Goal: Task Accomplishment & Management: Complete application form

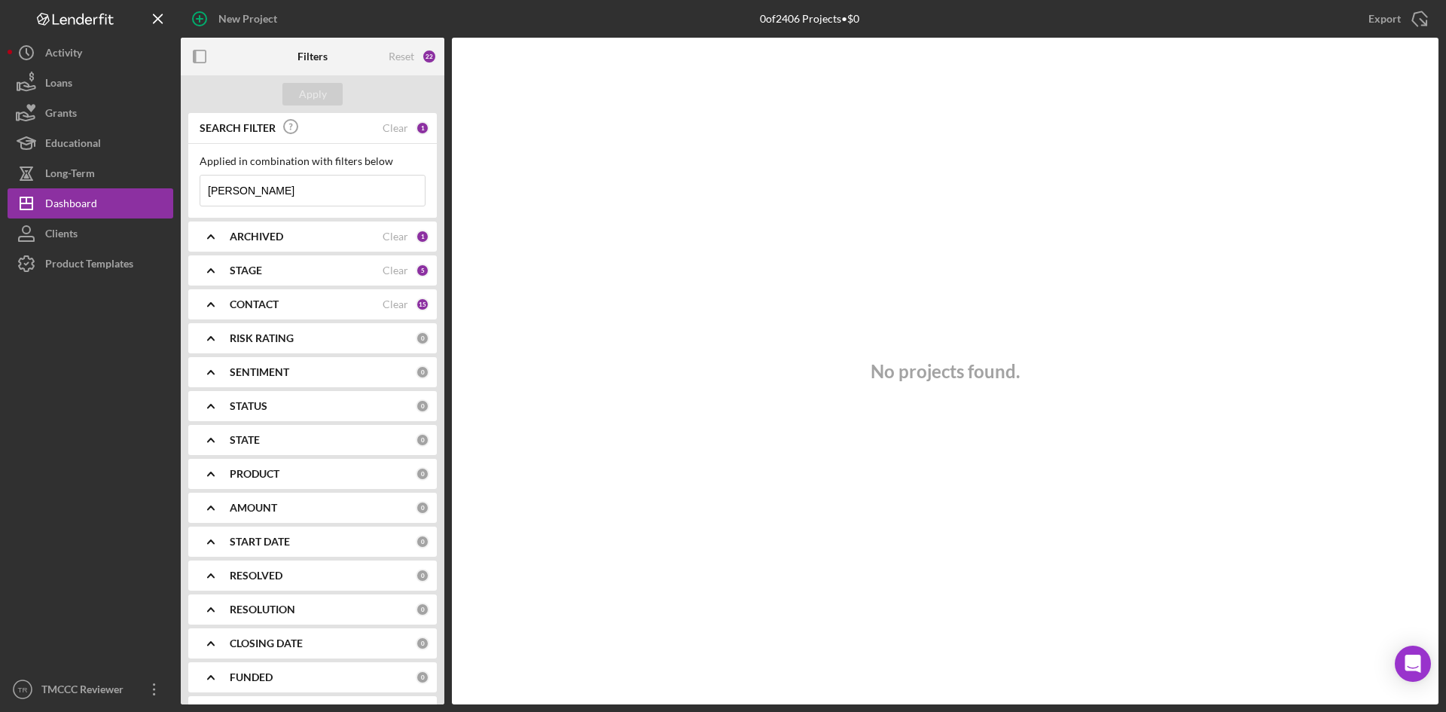
click at [336, 180] on input "[PERSON_NAME]" at bounding box center [312, 190] width 224 height 30
drag, startPoint x: 398, startPoint y: 201, endPoint x: 228, endPoint y: 192, distance: 169.7
click at [228, 192] on div "[PERSON_NAME] Icon/Menu Close" at bounding box center [313, 191] width 226 height 32
click at [319, 192] on input "[PERSON_NAME]" at bounding box center [312, 190] width 224 height 30
drag, startPoint x: 343, startPoint y: 191, endPoint x: 197, endPoint y: 191, distance: 145.4
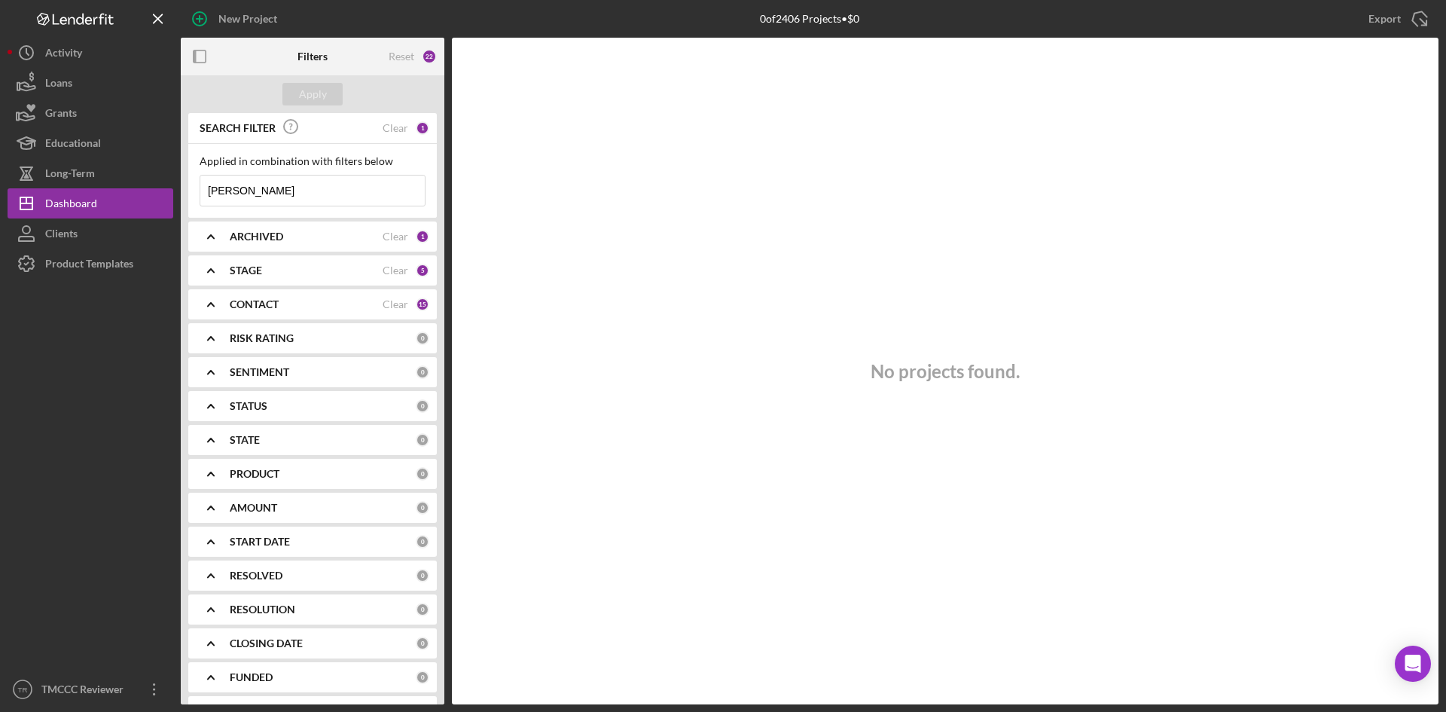
click at [197, 191] on div "Applied in combination with filters below [PERSON_NAME] Icon/Menu Close" at bounding box center [312, 181] width 249 height 74
paste input "[PERSON_NAME] TRUCKING LLC"
click at [331, 98] on button "Apply" at bounding box center [312, 94] width 60 height 23
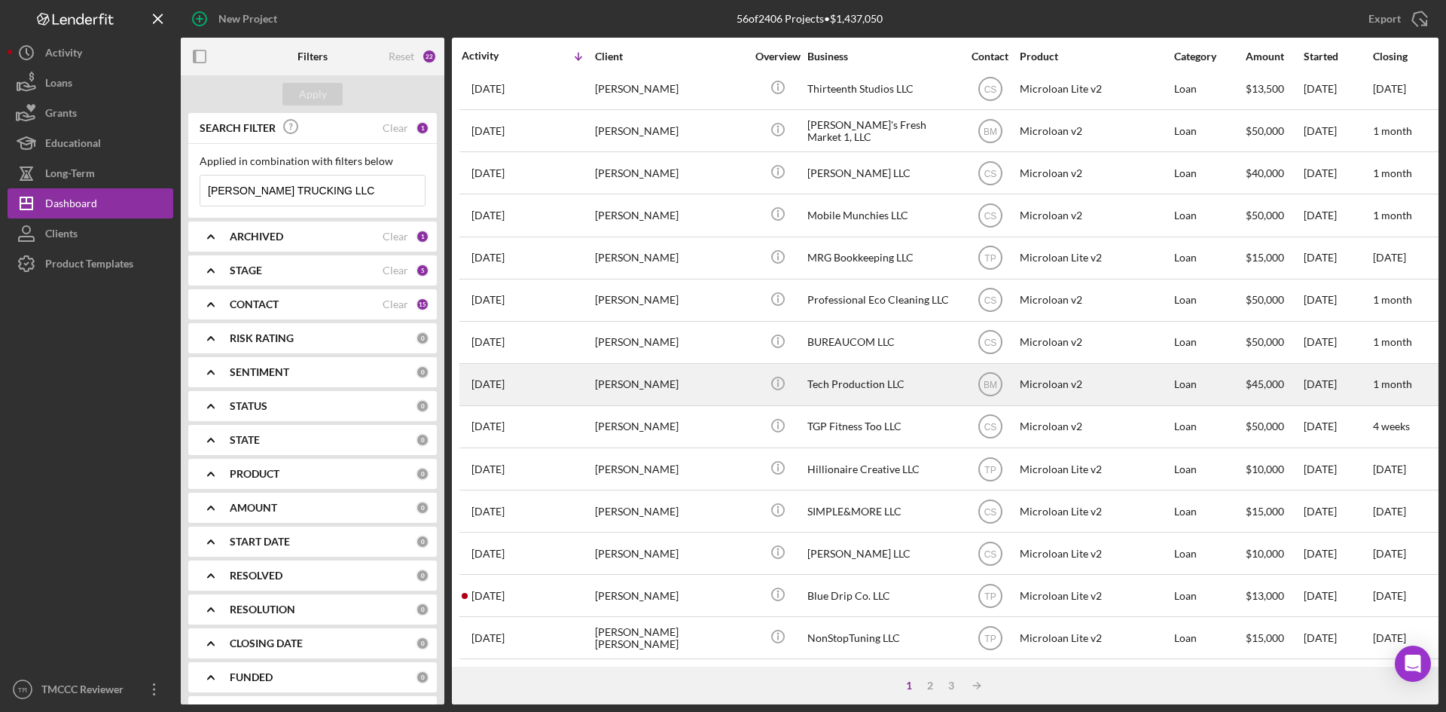
scroll to position [301, 0]
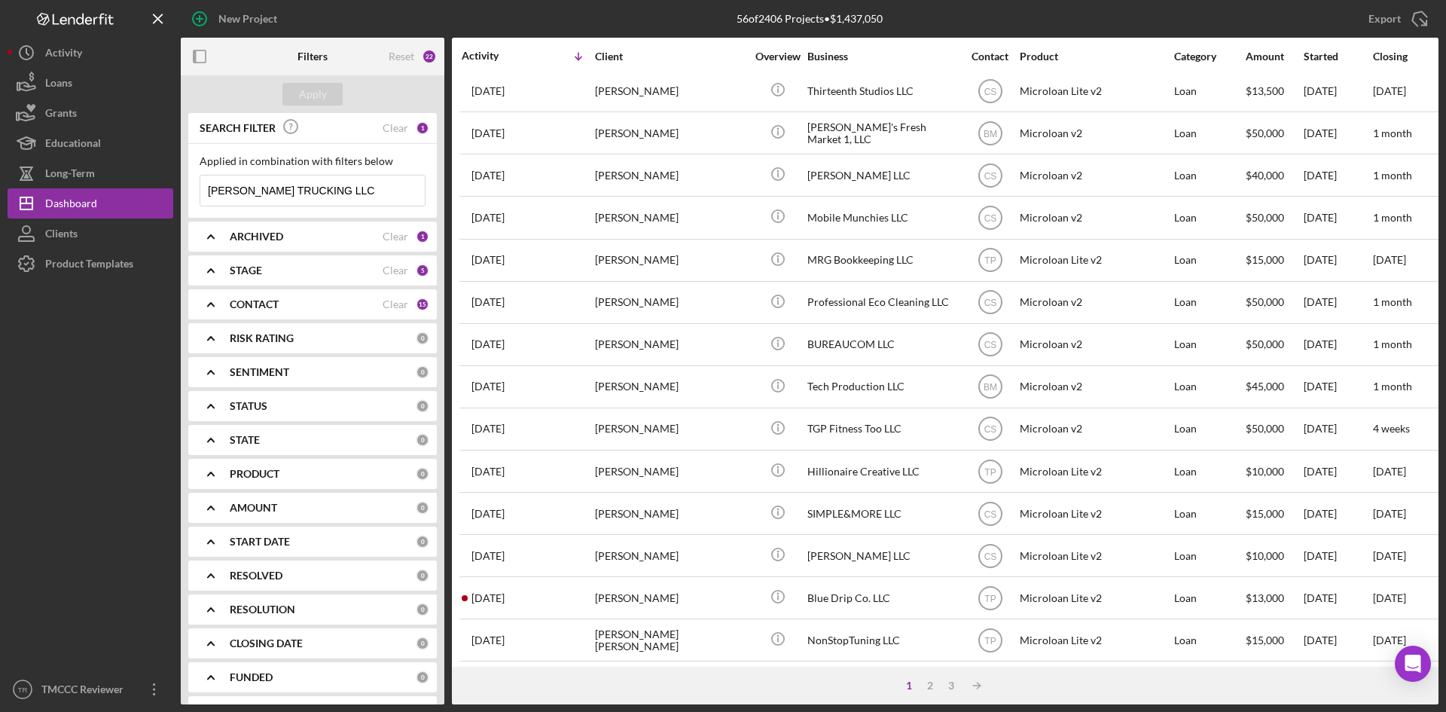
drag, startPoint x: 1440, startPoint y: 288, endPoint x: 1438, endPoint y: 215, distance: 73.1
click at [1438, 215] on div "New Project 56 of 2406 Projects • $1,437,050 Regalos [PERSON_NAME] Export Icon/…" at bounding box center [723, 356] width 1446 height 712
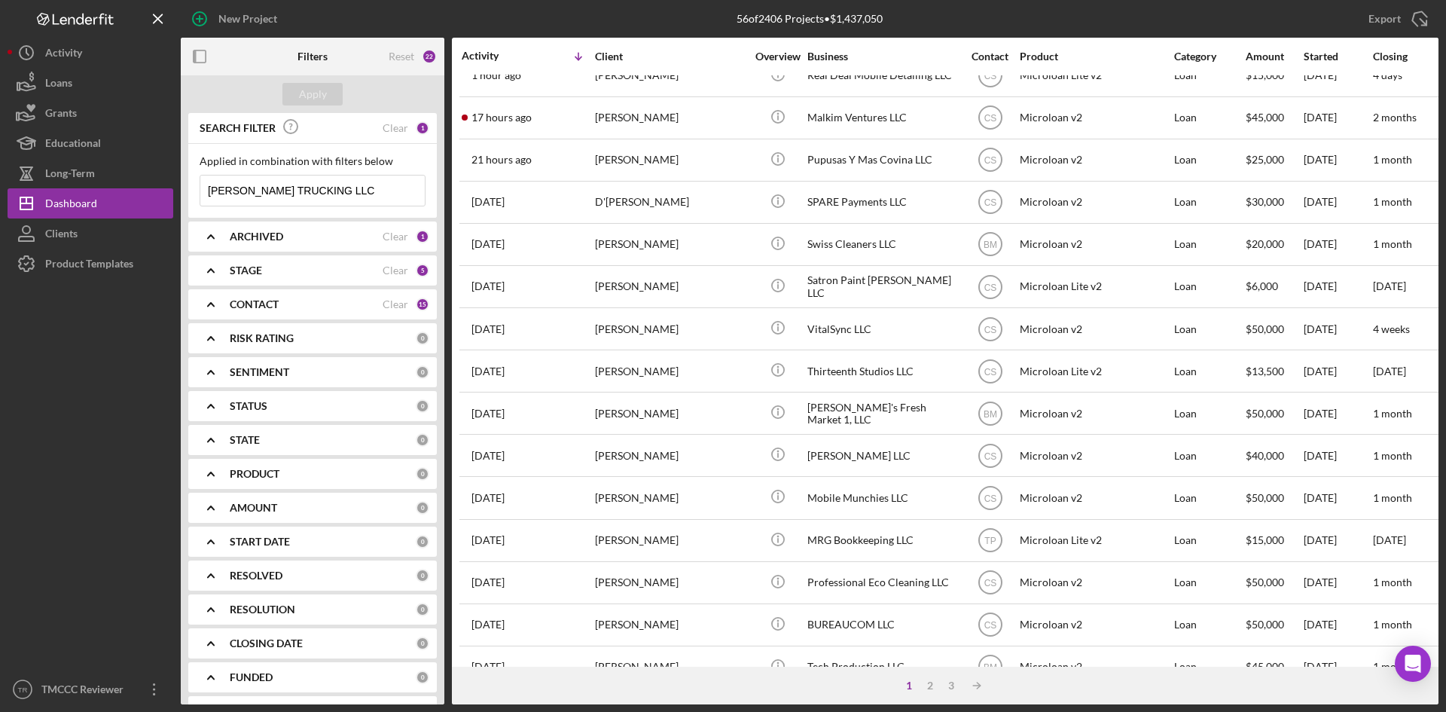
scroll to position [0, 0]
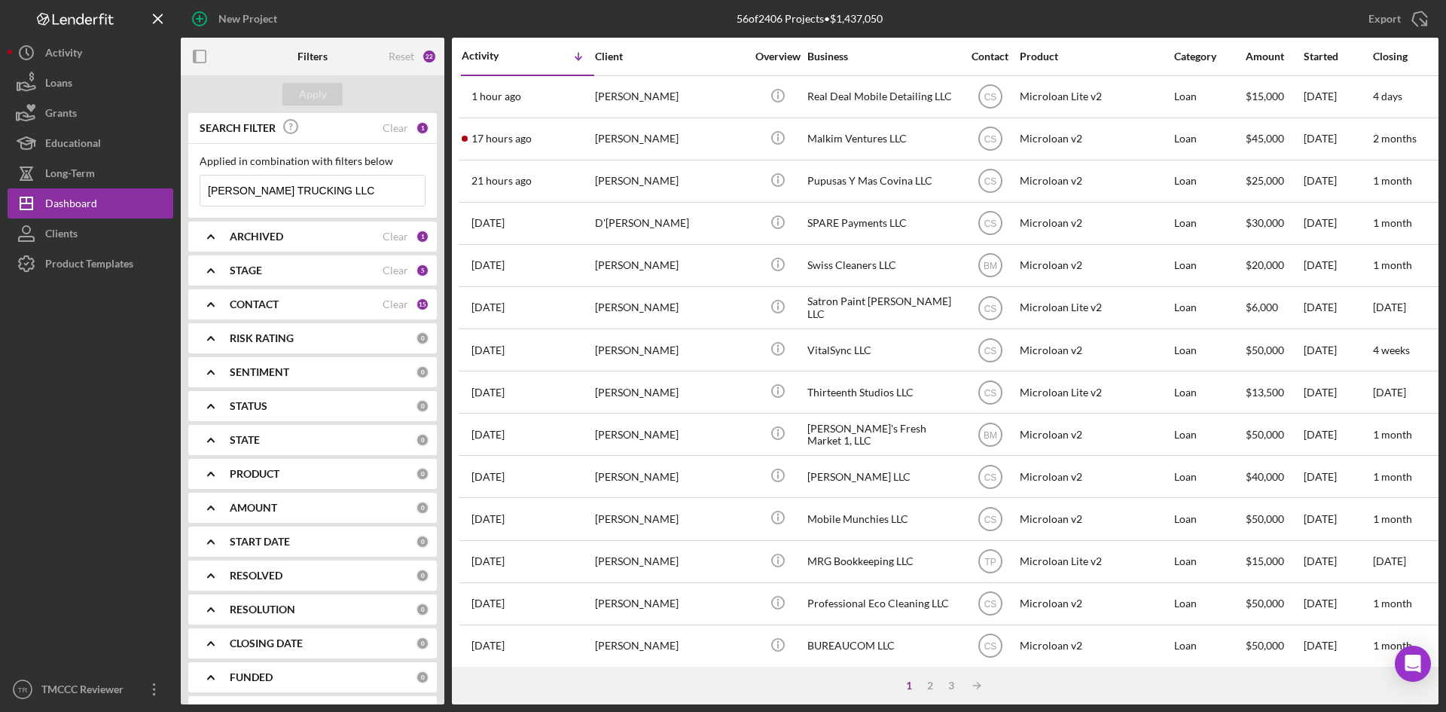
click at [361, 188] on input "[PERSON_NAME] TRUCKING LLC" at bounding box center [312, 190] width 224 height 30
drag, startPoint x: 366, startPoint y: 188, endPoint x: 319, endPoint y: 190, distance: 46.8
click at [319, 190] on input "[PERSON_NAME] TRUCKING LLC" at bounding box center [312, 190] width 224 height 30
click at [295, 190] on input "[PERSON_NAME] TRUCKINg" at bounding box center [312, 190] width 224 height 30
drag, startPoint x: 261, startPoint y: 179, endPoint x: 137, endPoint y: 170, distance: 123.9
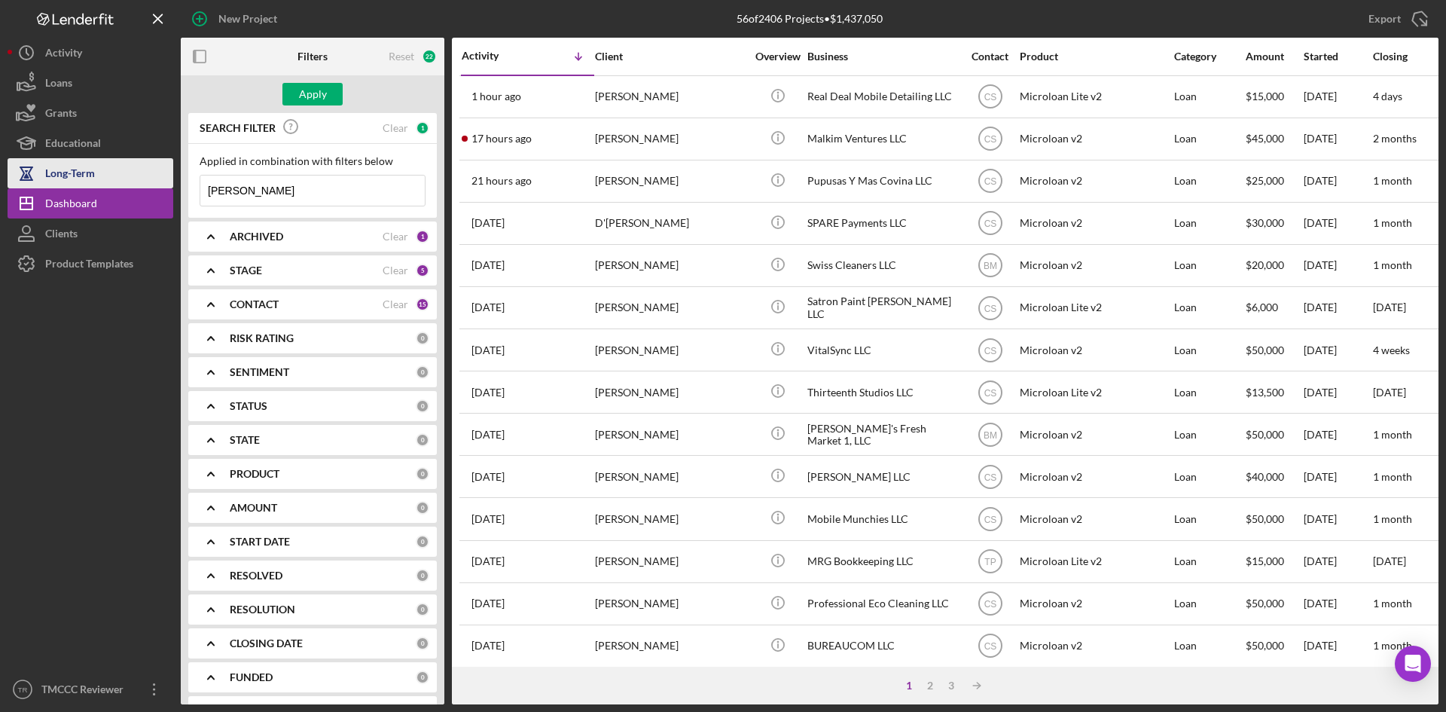
click at [137, 170] on div "New Project 56 of 2406 Projects • $1,437,050 Regalos [PERSON_NAME] Export Icon/…" at bounding box center [723, 352] width 1431 height 704
type input "[PERSON_NAME]"
paste input "[PERSON_NAME]"
type input "[PERSON_NAME]"
click at [330, 101] on button "Apply" at bounding box center [312, 94] width 60 height 23
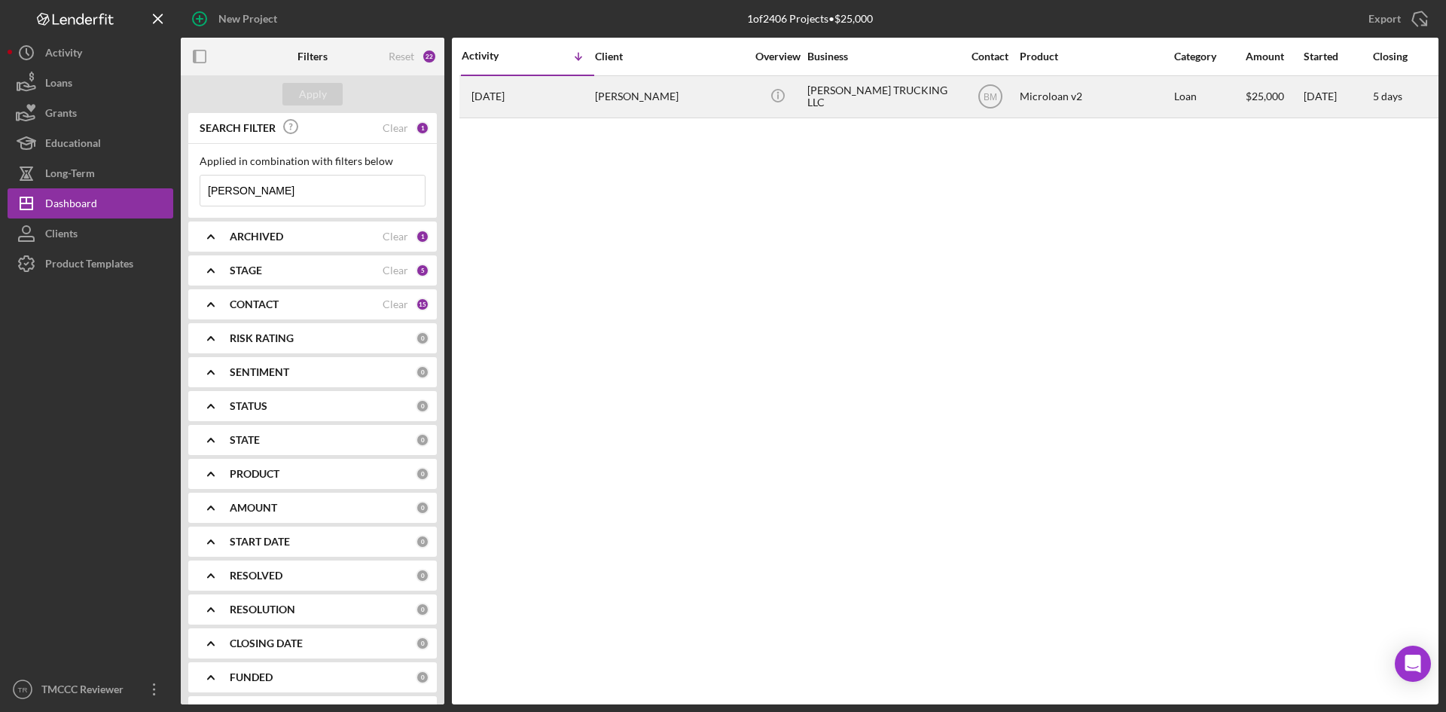
click at [1104, 84] on div "Microloan v2" at bounding box center [1095, 97] width 151 height 40
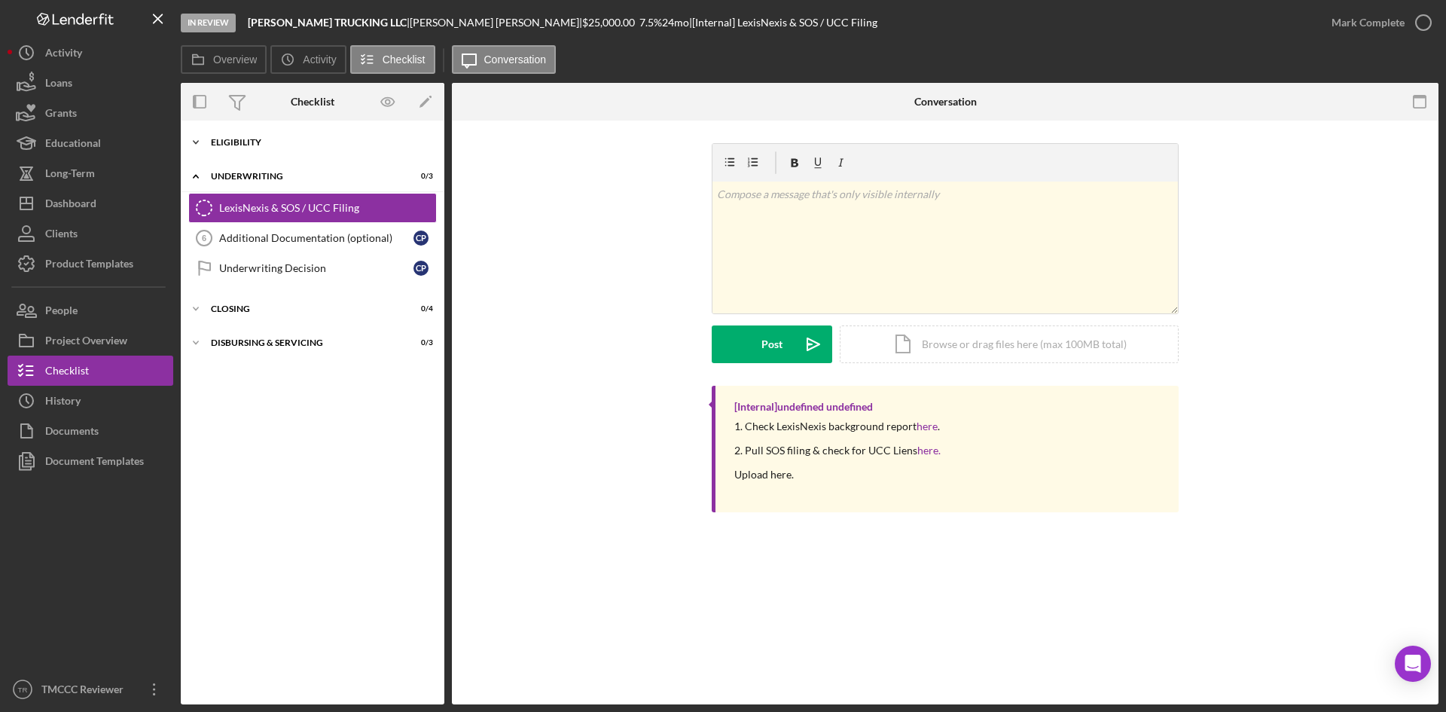
click at [264, 137] on div "Icon/Expander Eligibility 6 / 6" at bounding box center [313, 142] width 264 height 30
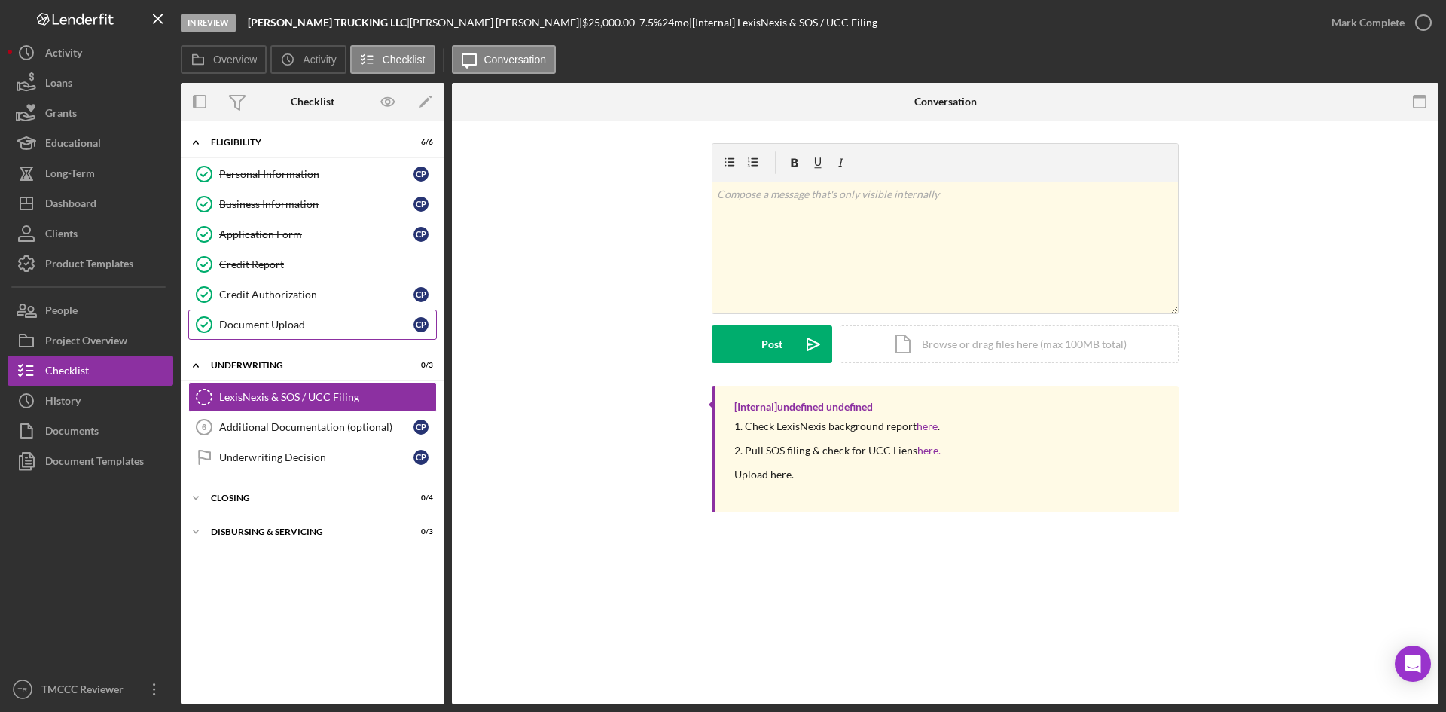
click at [258, 325] on div "Document Upload" at bounding box center [316, 325] width 194 height 12
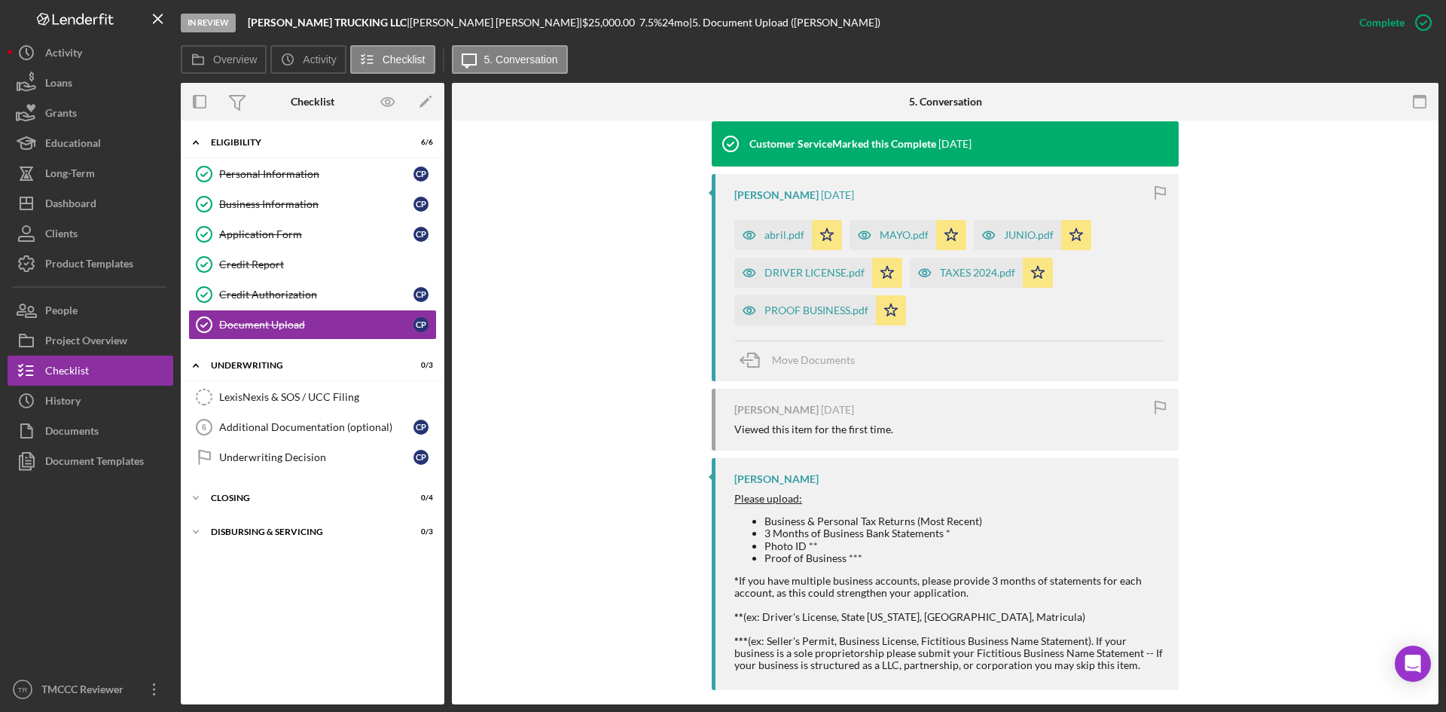
scroll to position [517, 0]
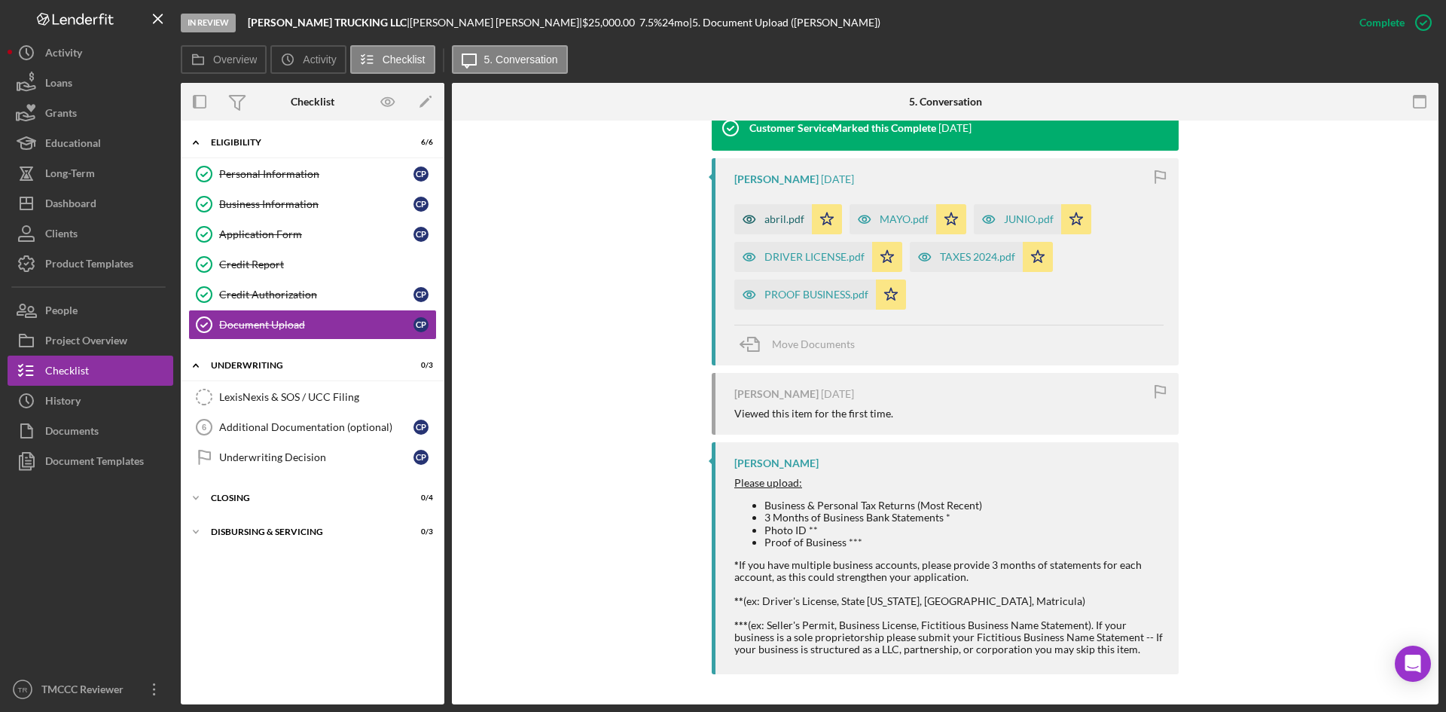
click at [763, 227] on div "abril.pdf" at bounding box center [773, 219] width 78 height 30
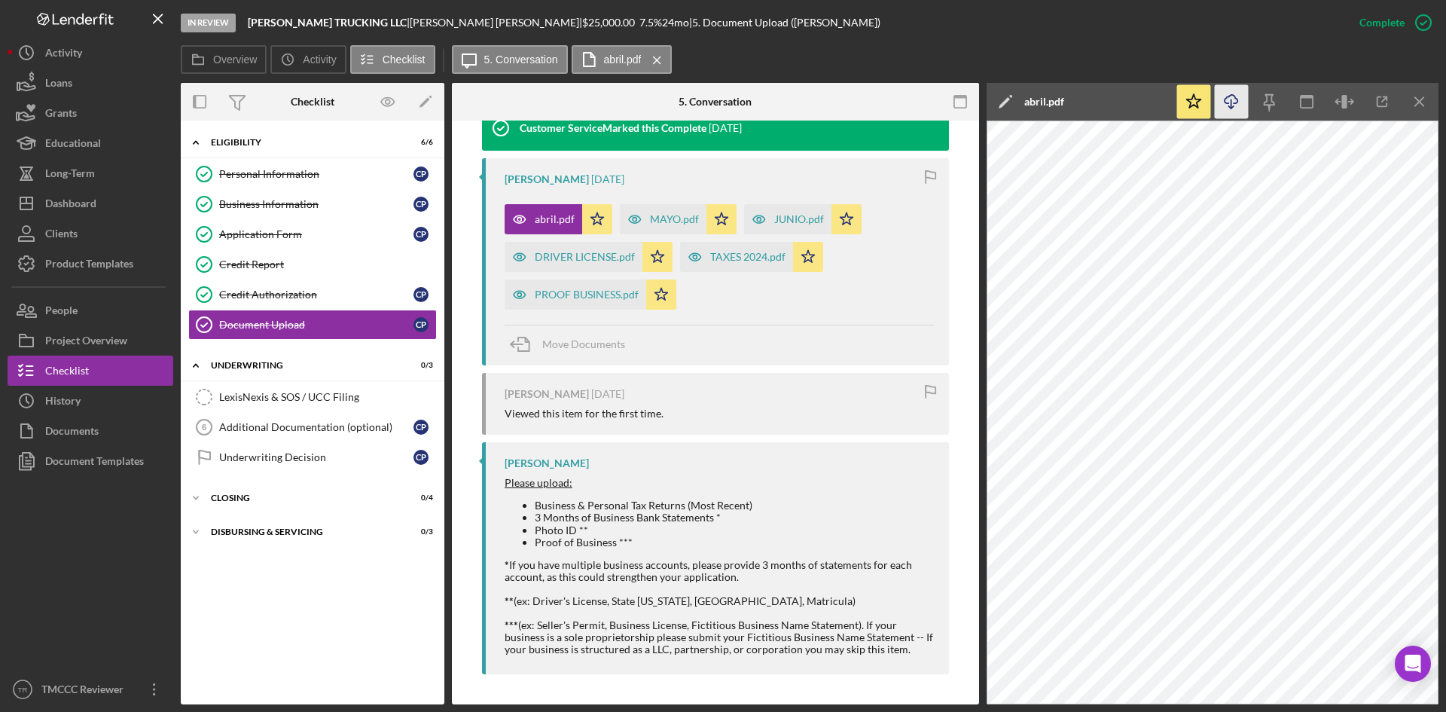
click at [1230, 108] on polyline "button" at bounding box center [1230, 107] width 5 height 2
click at [633, 217] on icon "button" at bounding box center [635, 219] width 30 height 30
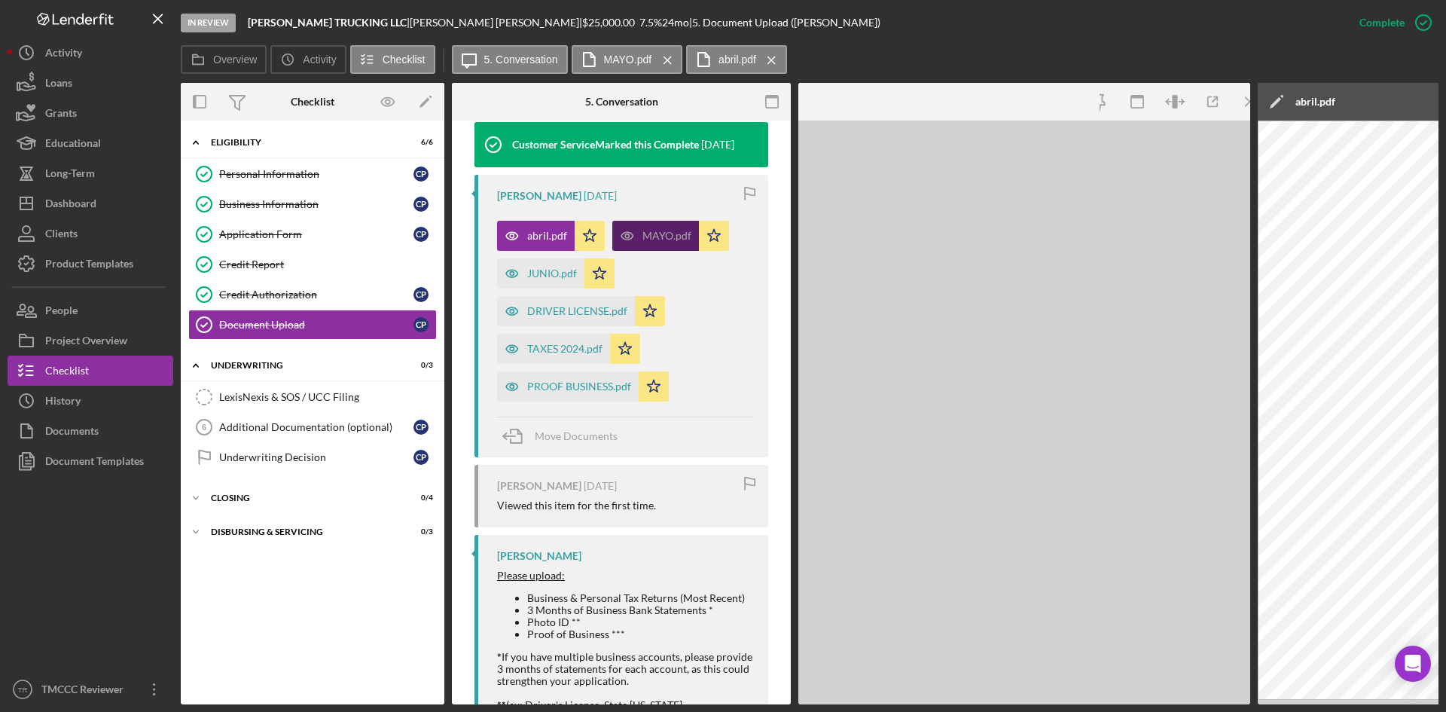
scroll to position [534, 0]
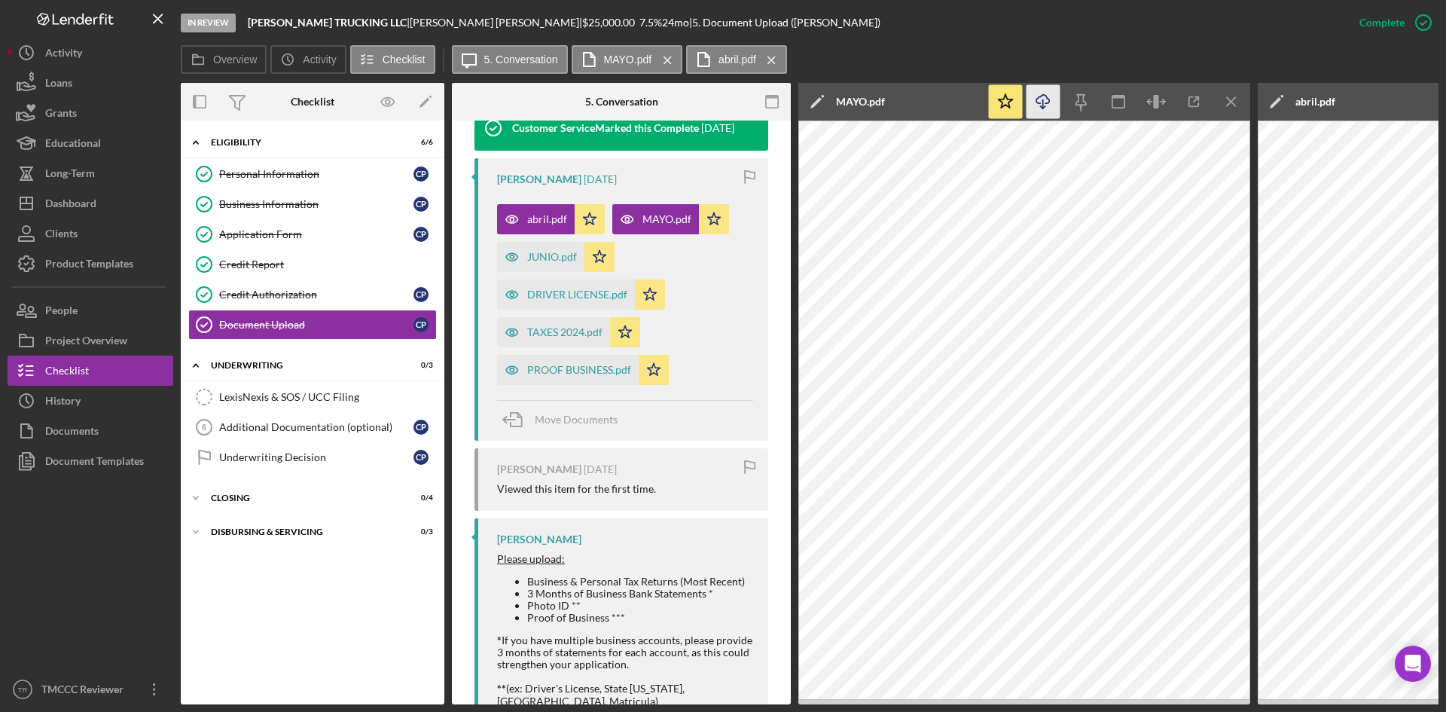
click at [1038, 105] on icon "Icon/Download" at bounding box center [1044, 102] width 34 height 34
click at [529, 259] on div "JUNIO.pdf" at bounding box center [552, 257] width 50 height 12
click at [1039, 99] on icon "Icon/Download" at bounding box center [1044, 102] width 34 height 34
click at [538, 294] on div "DRIVER LICENSE.pdf" at bounding box center [577, 294] width 100 height 12
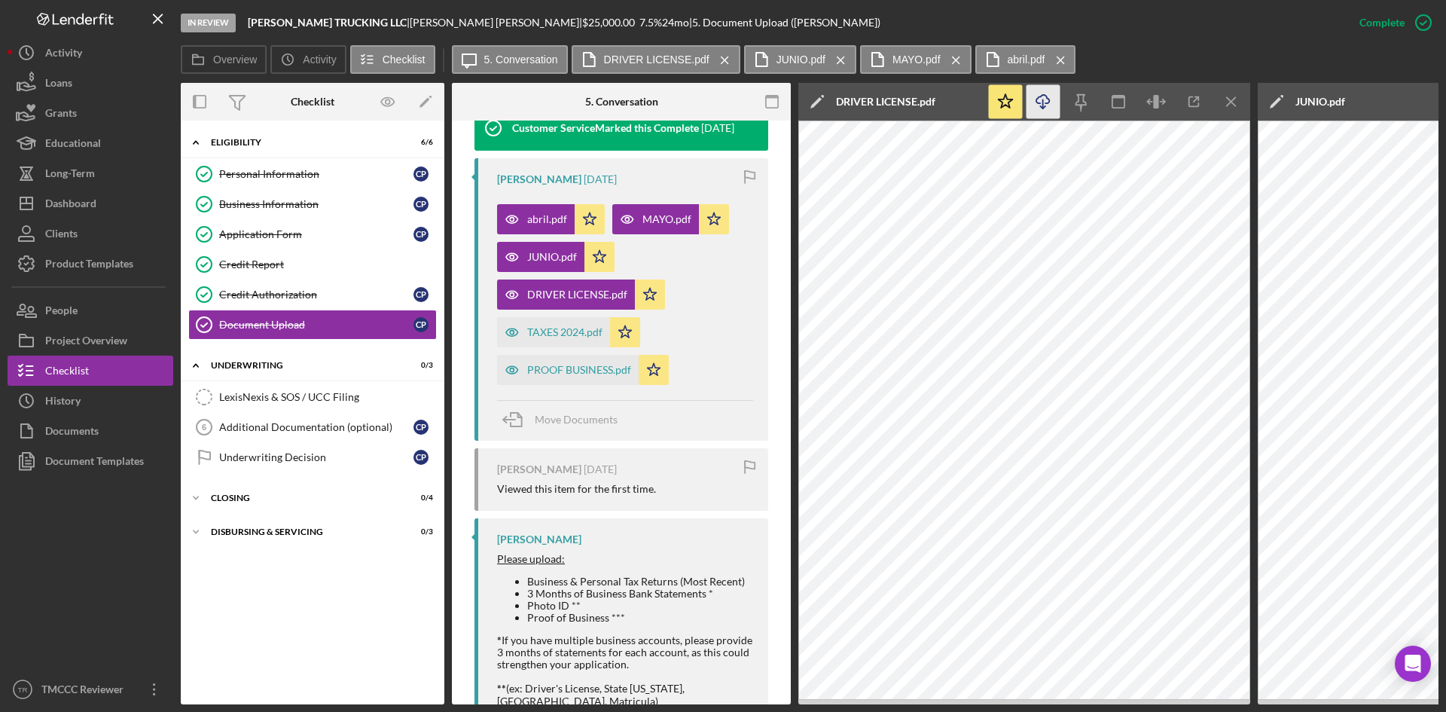
click at [1044, 102] on icon "Icon/Download" at bounding box center [1044, 102] width 34 height 34
click at [539, 332] on div "TAXES 2024.pdf" at bounding box center [564, 332] width 75 height 12
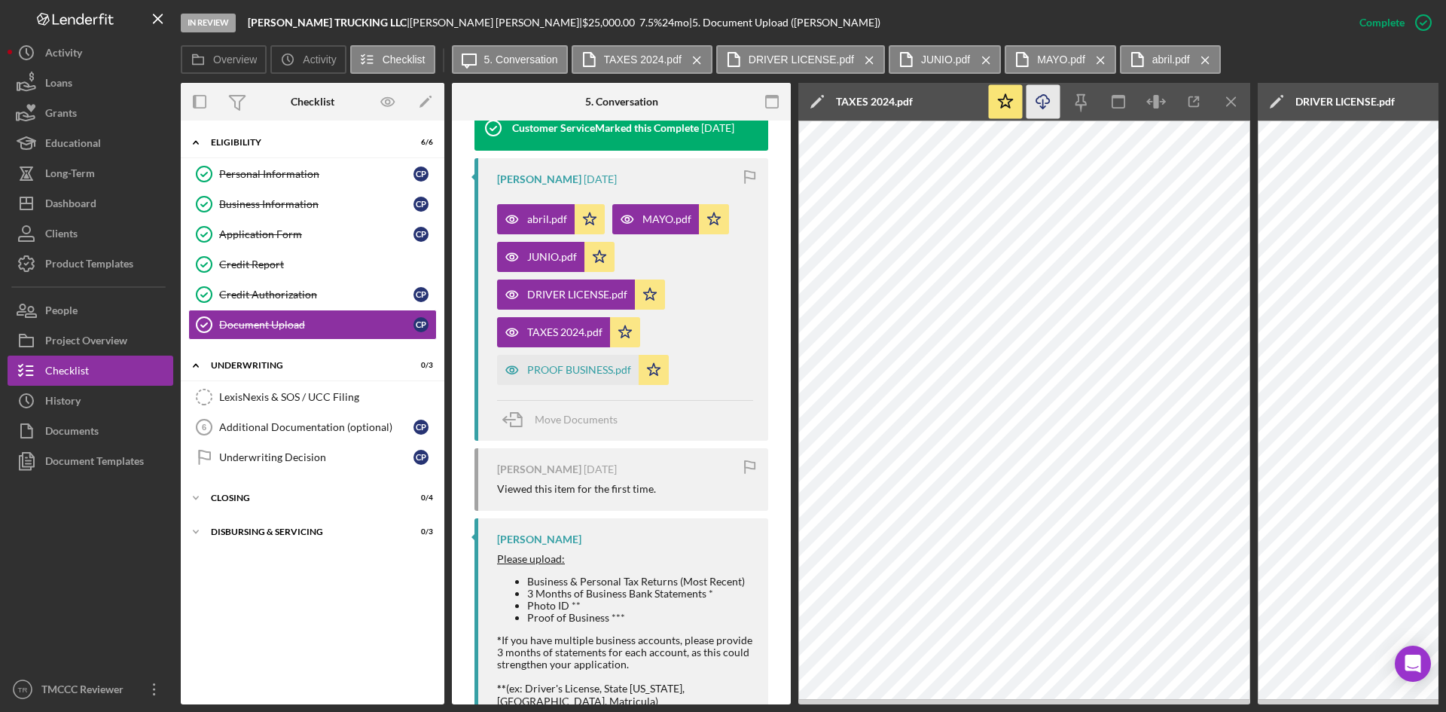
click at [1045, 108] on icon "Icon/Download" at bounding box center [1044, 102] width 34 height 34
click at [573, 364] on div "PROOF BUSINESS.pdf" at bounding box center [579, 370] width 104 height 12
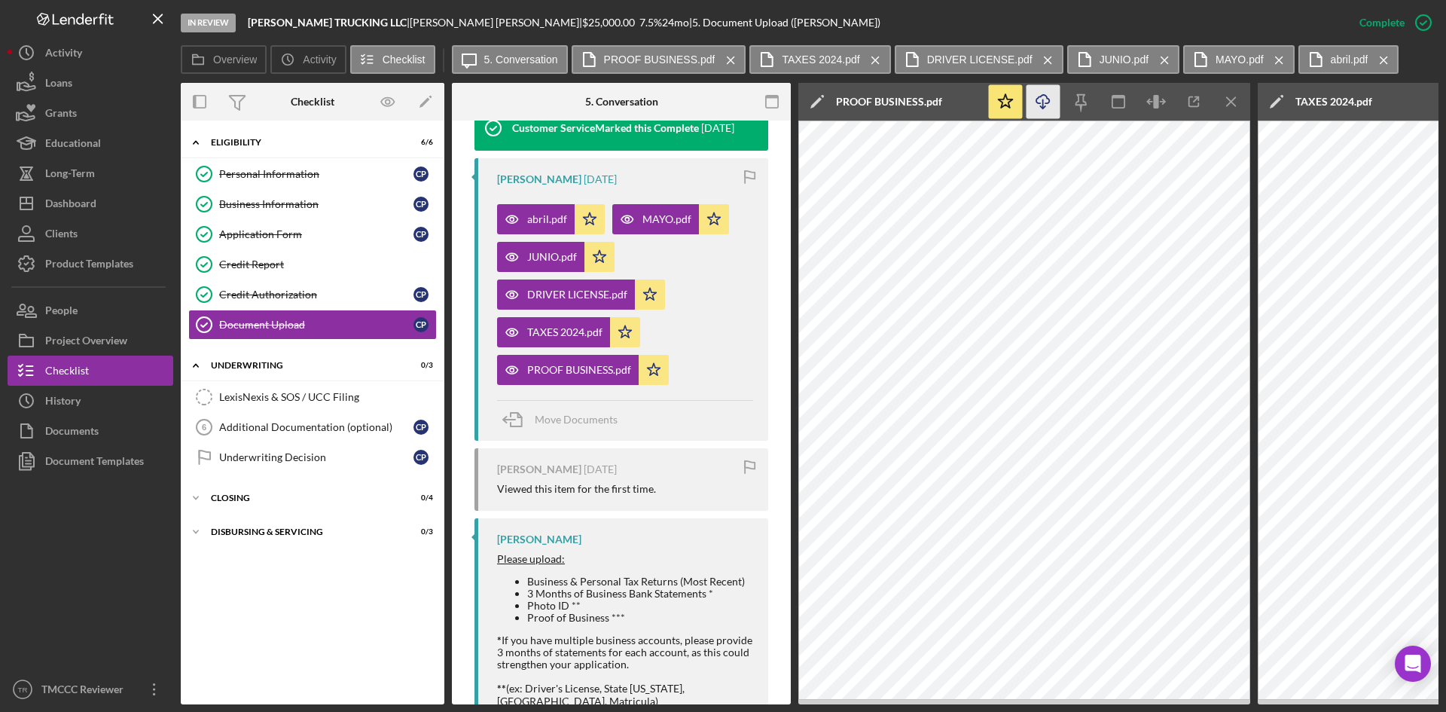
click at [1042, 113] on icon "Icon/Download" at bounding box center [1044, 102] width 34 height 34
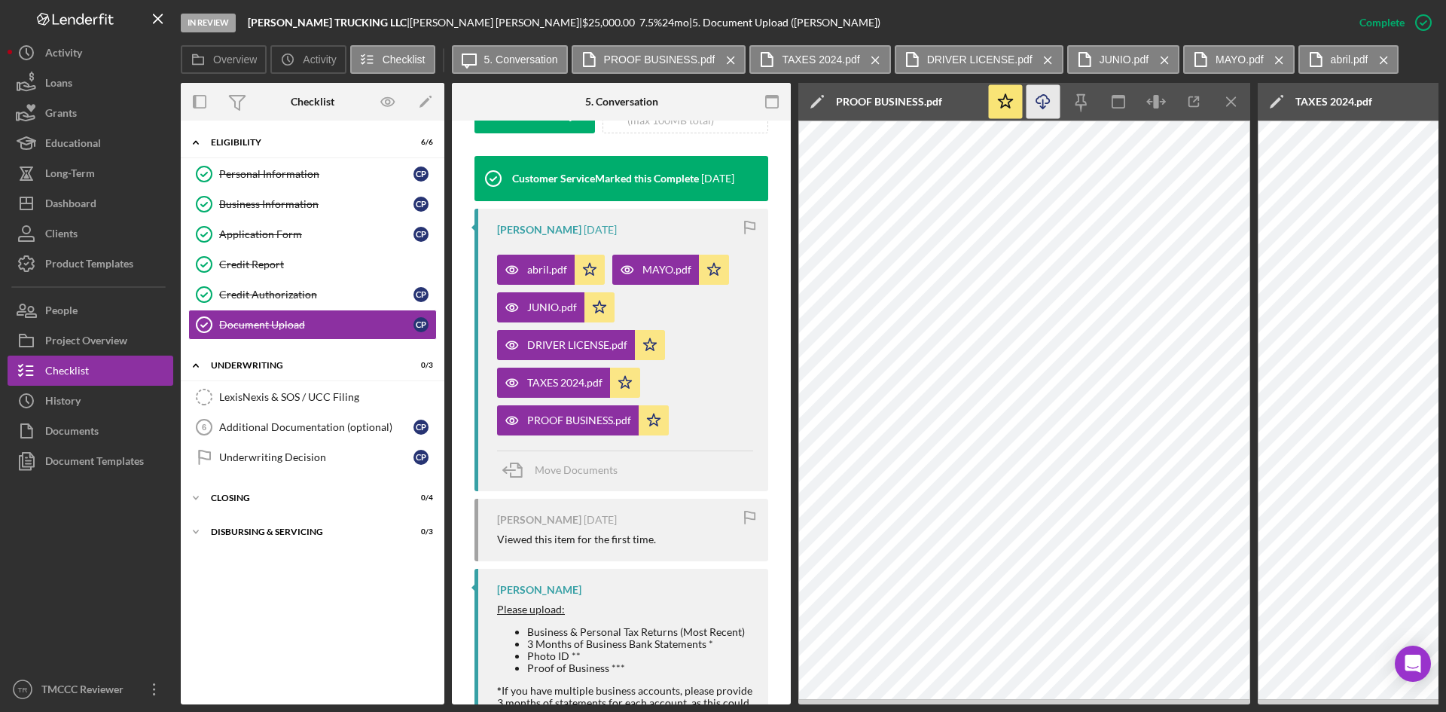
scroll to position [480, 0]
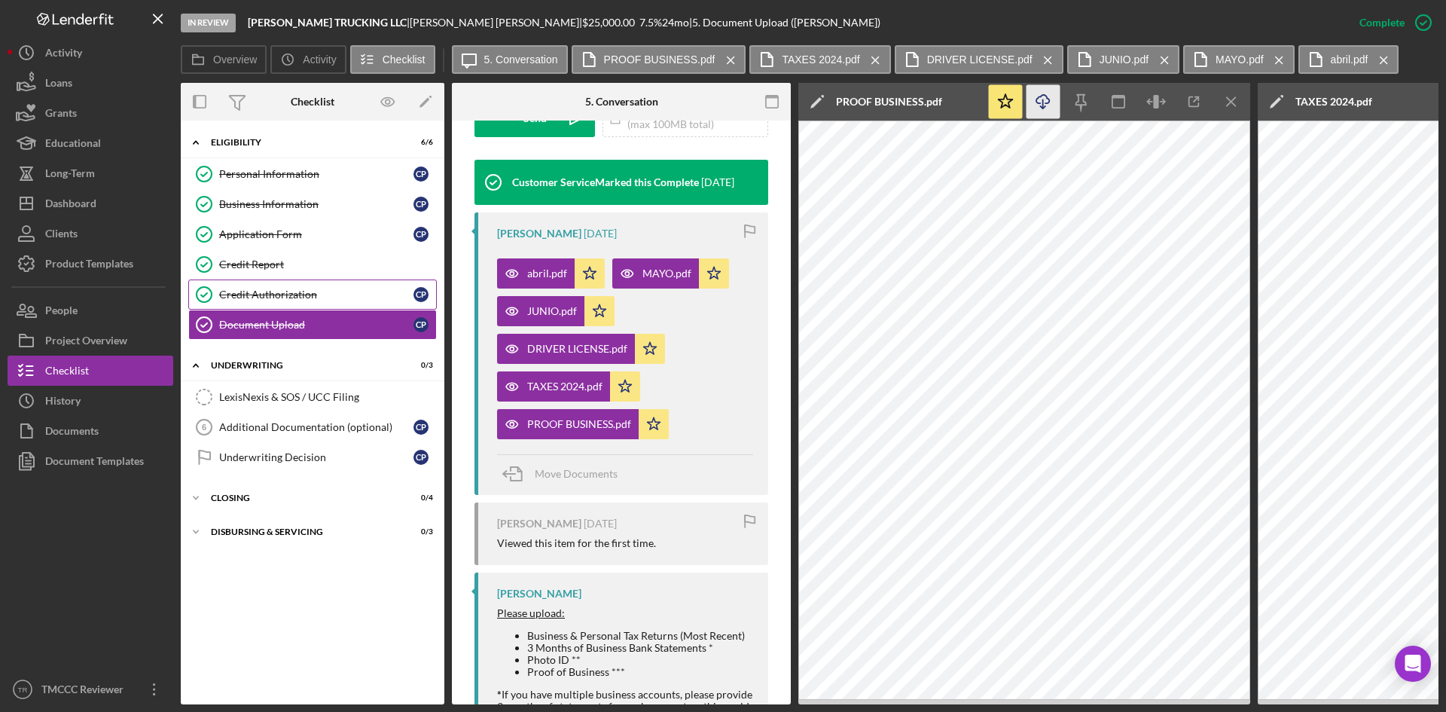
click at [300, 296] on div "Credit Authorization" at bounding box center [316, 294] width 194 height 12
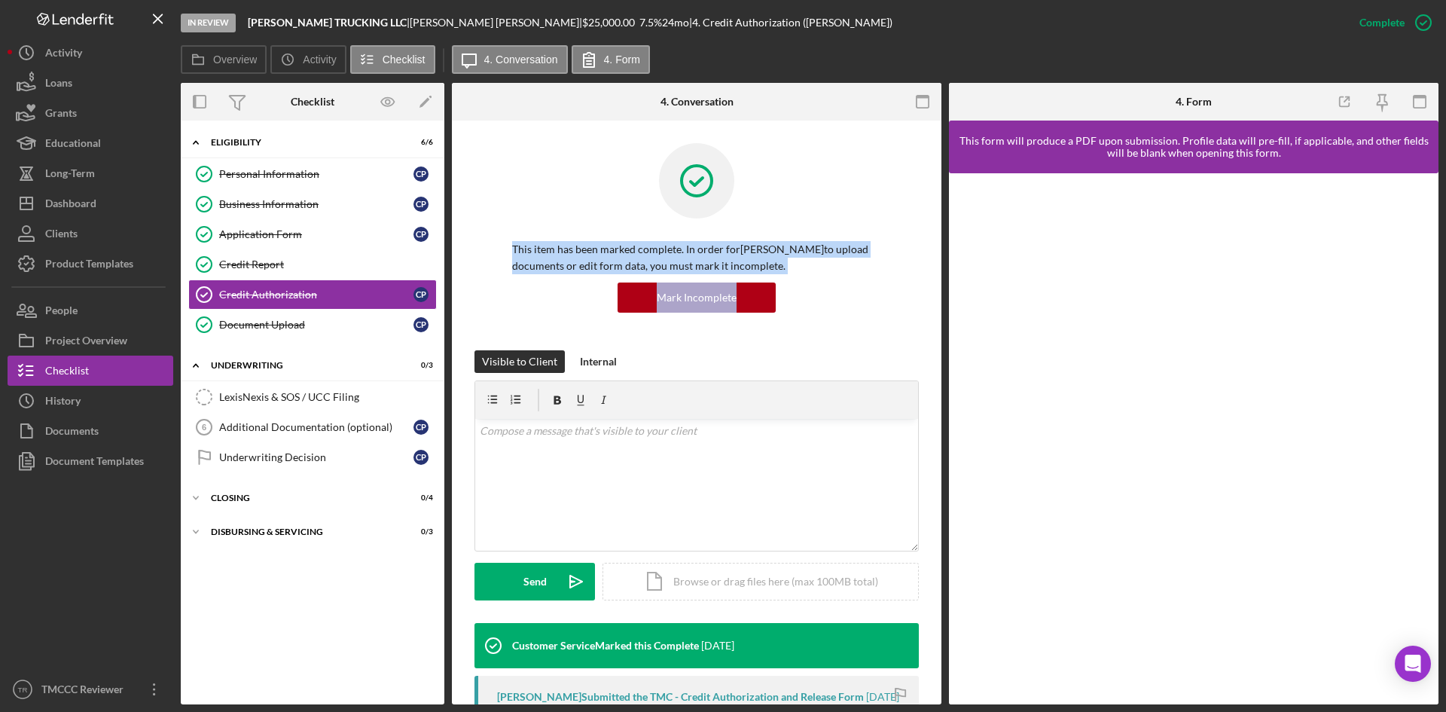
drag, startPoint x: 935, startPoint y: 183, endPoint x: 933, endPoint y: 261, distance: 78.4
click at [937, 298] on div "Credit Authorization Credit Authorization This item has been marked complete. I…" at bounding box center [697, 413] width 490 height 584
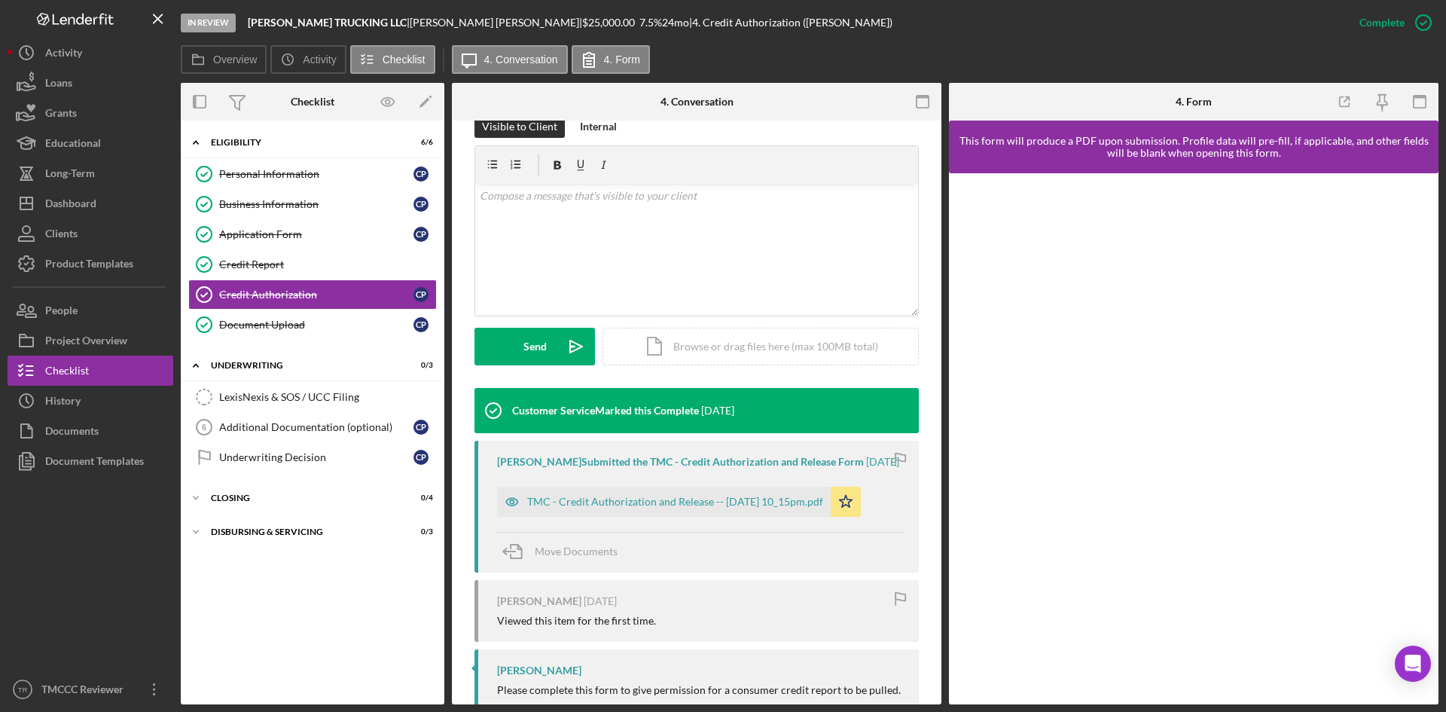
scroll to position [288, 0]
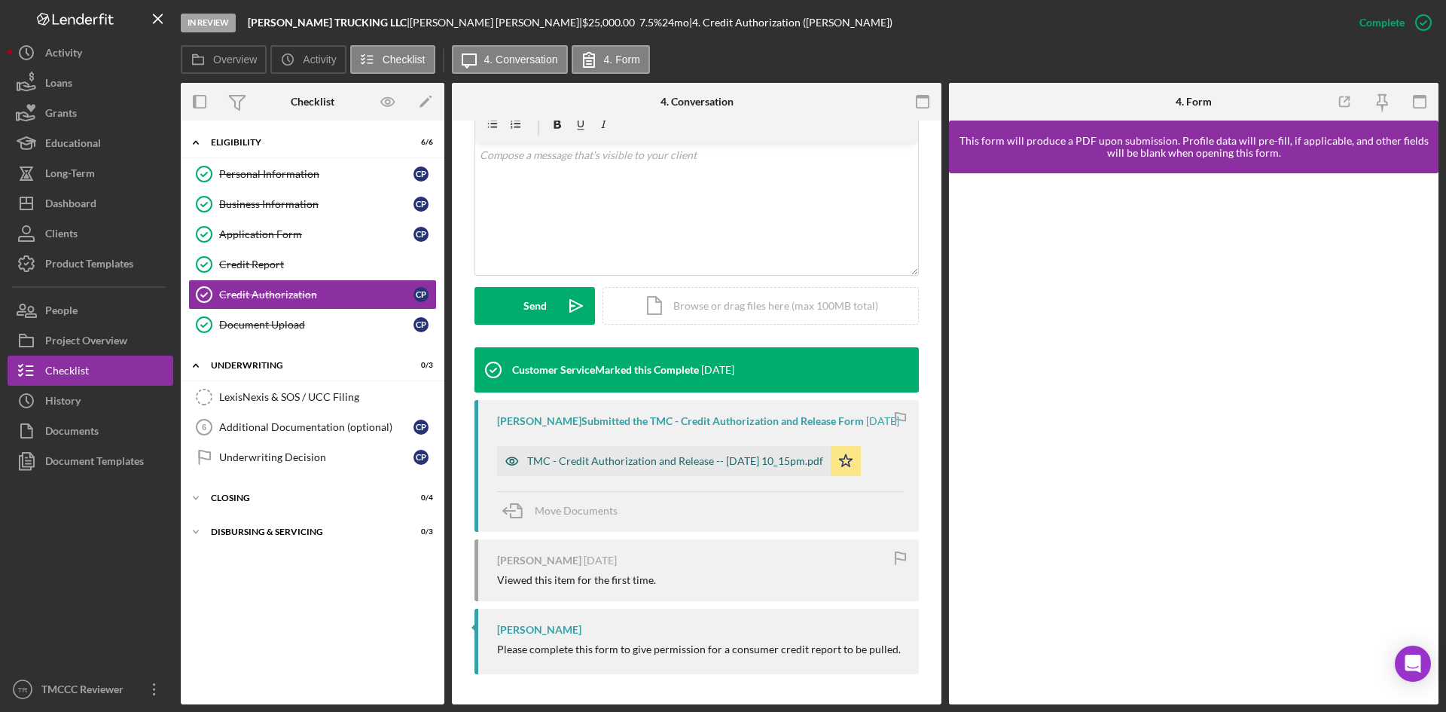
click at [590, 457] on div "TMC - Credit Authorization and Release -- [DATE] 10_15pm.pdf" at bounding box center [675, 461] width 296 height 12
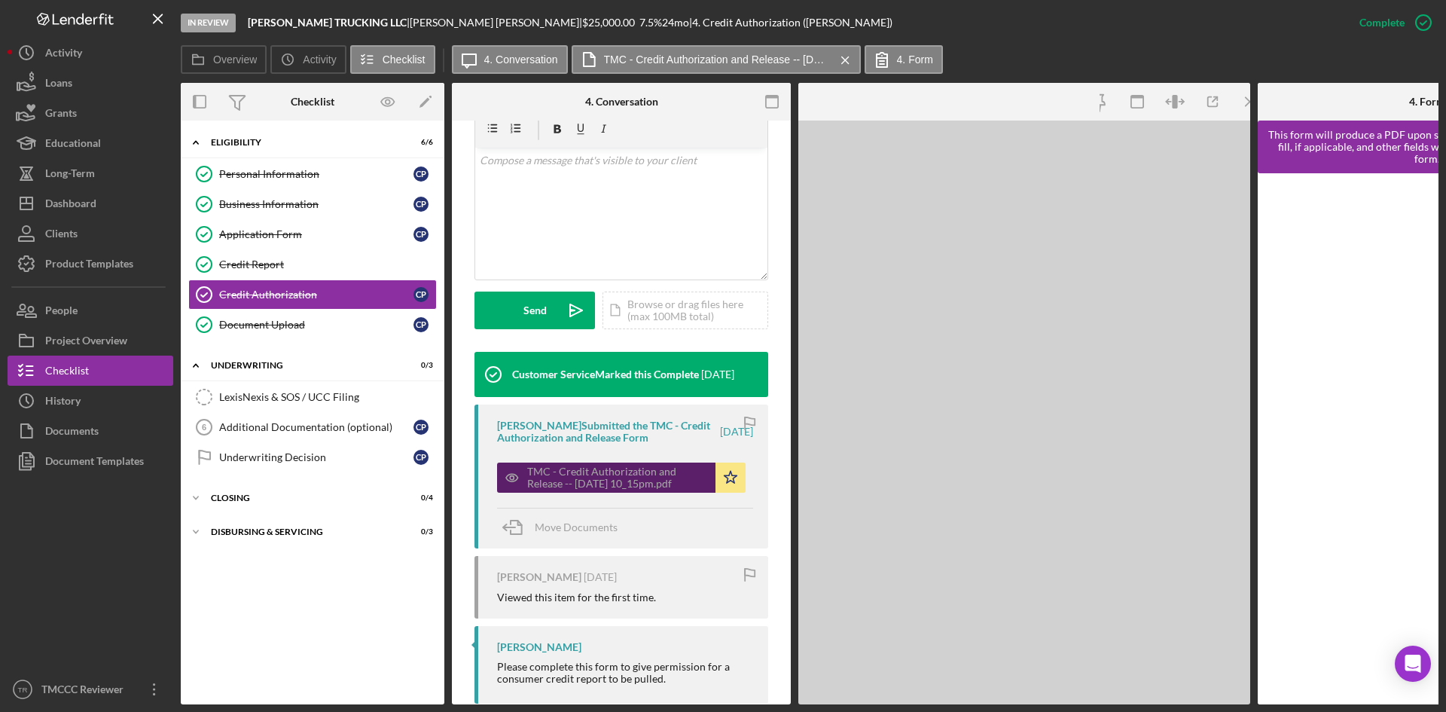
scroll to position [305, 0]
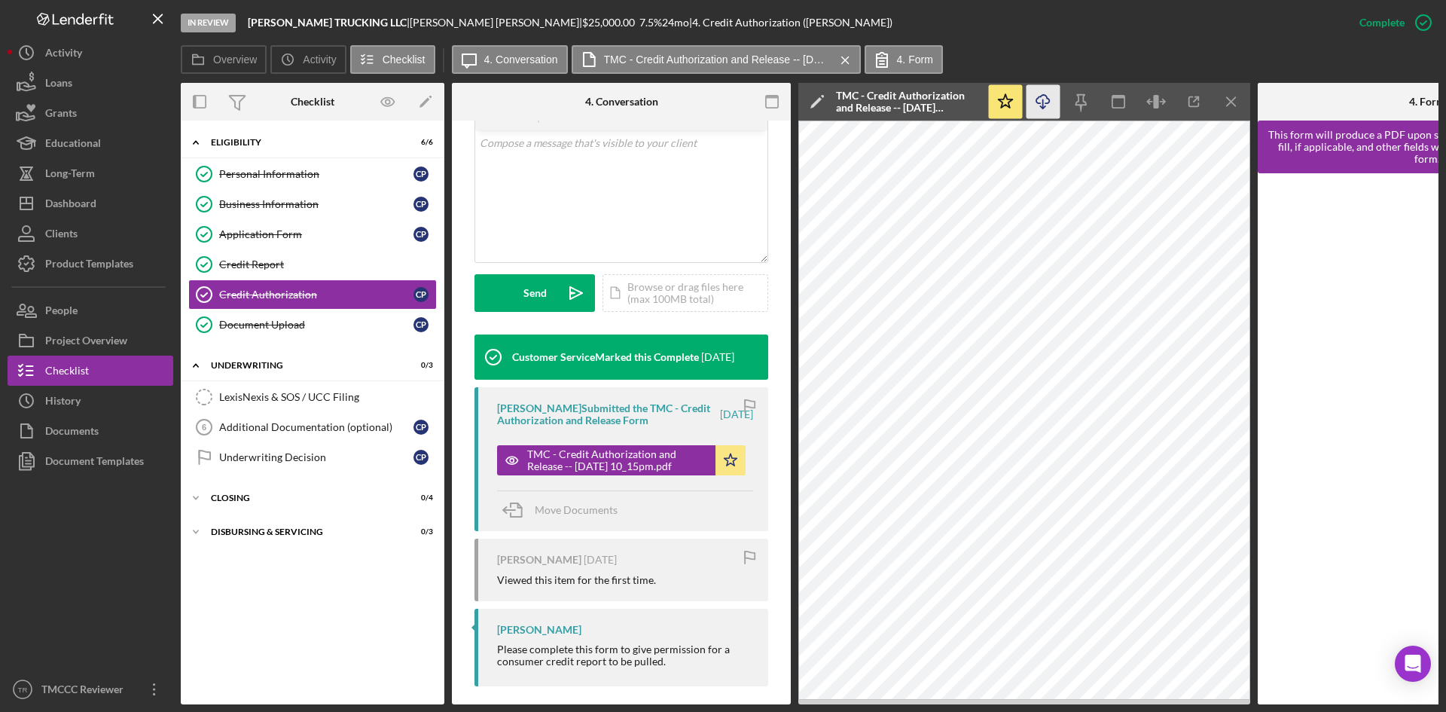
click at [1041, 102] on icon "Icon/Download" at bounding box center [1044, 102] width 34 height 34
click at [255, 262] on div "Credit Report" at bounding box center [327, 264] width 217 height 12
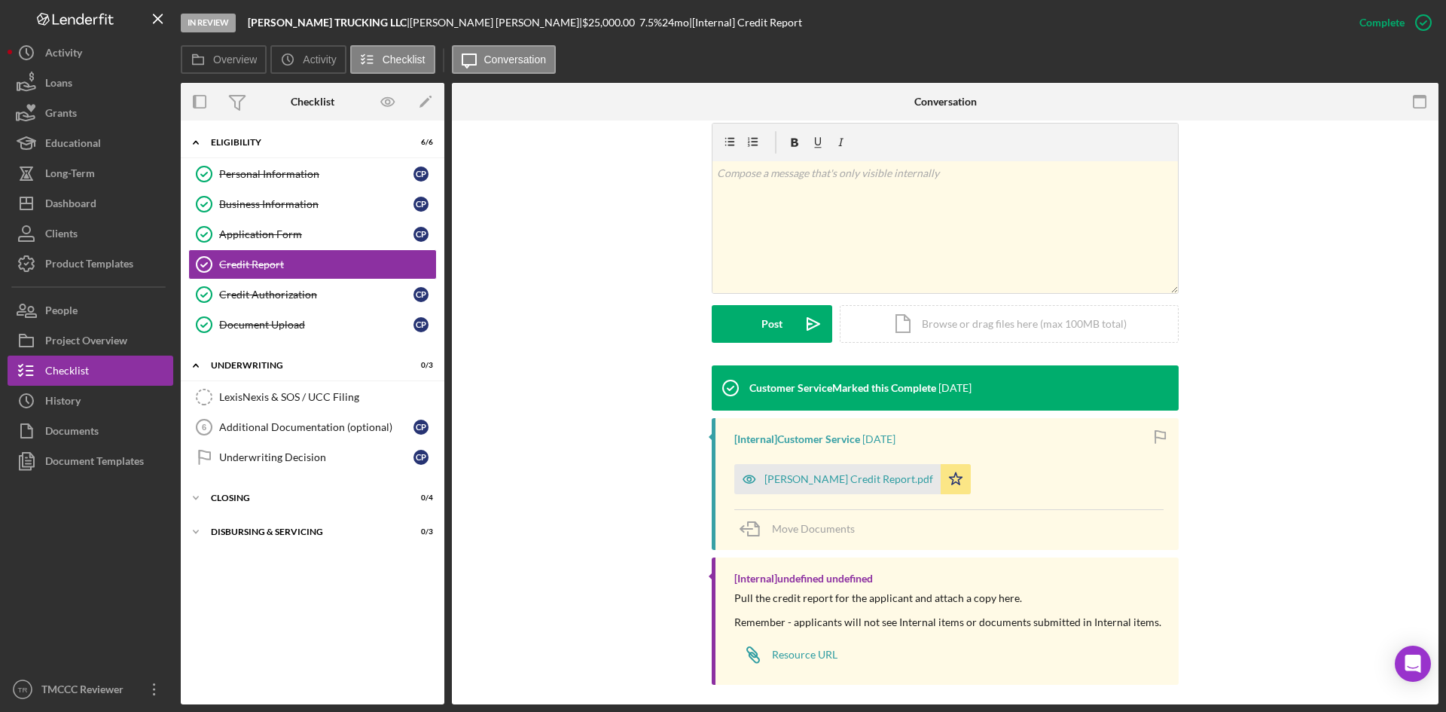
scroll to position [221, 0]
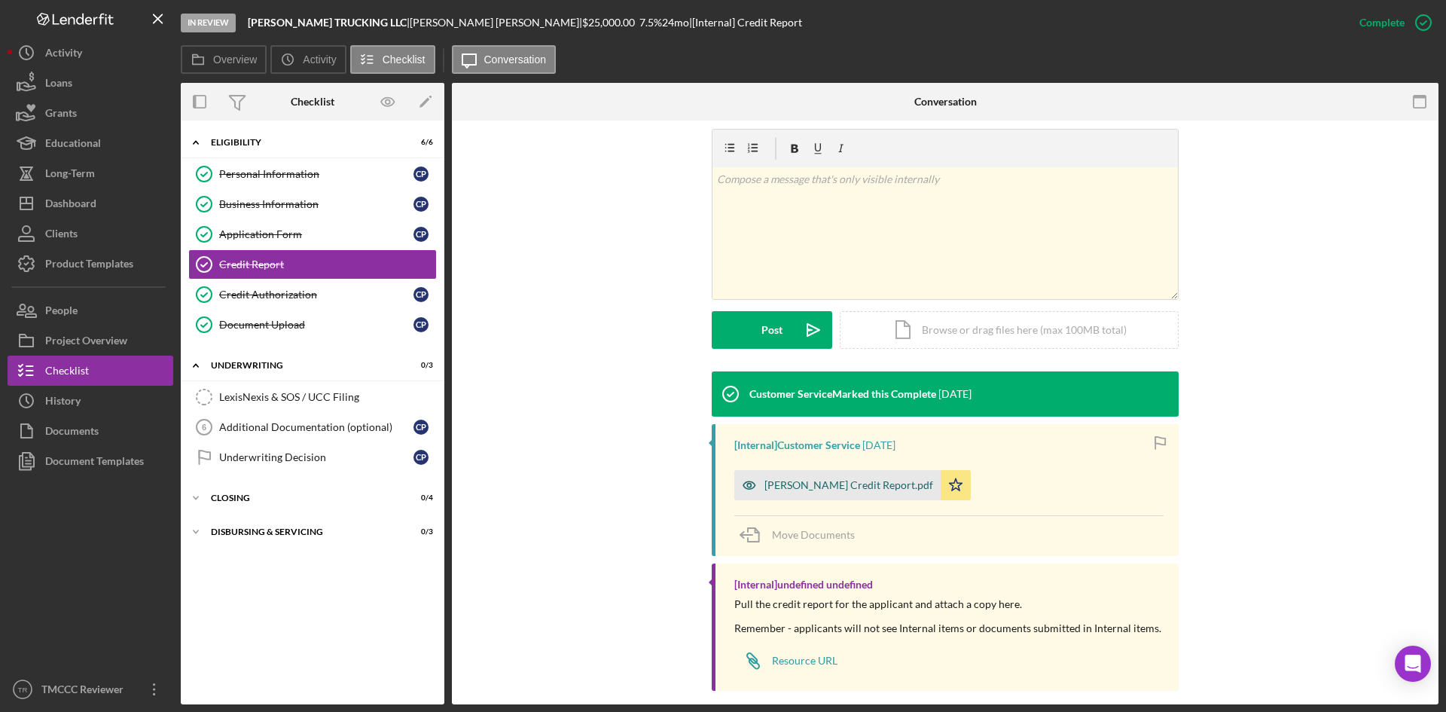
click at [819, 481] on div "[PERSON_NAME] Credit Report.pdf" at bounding box center [848, 485] width 169 height 12
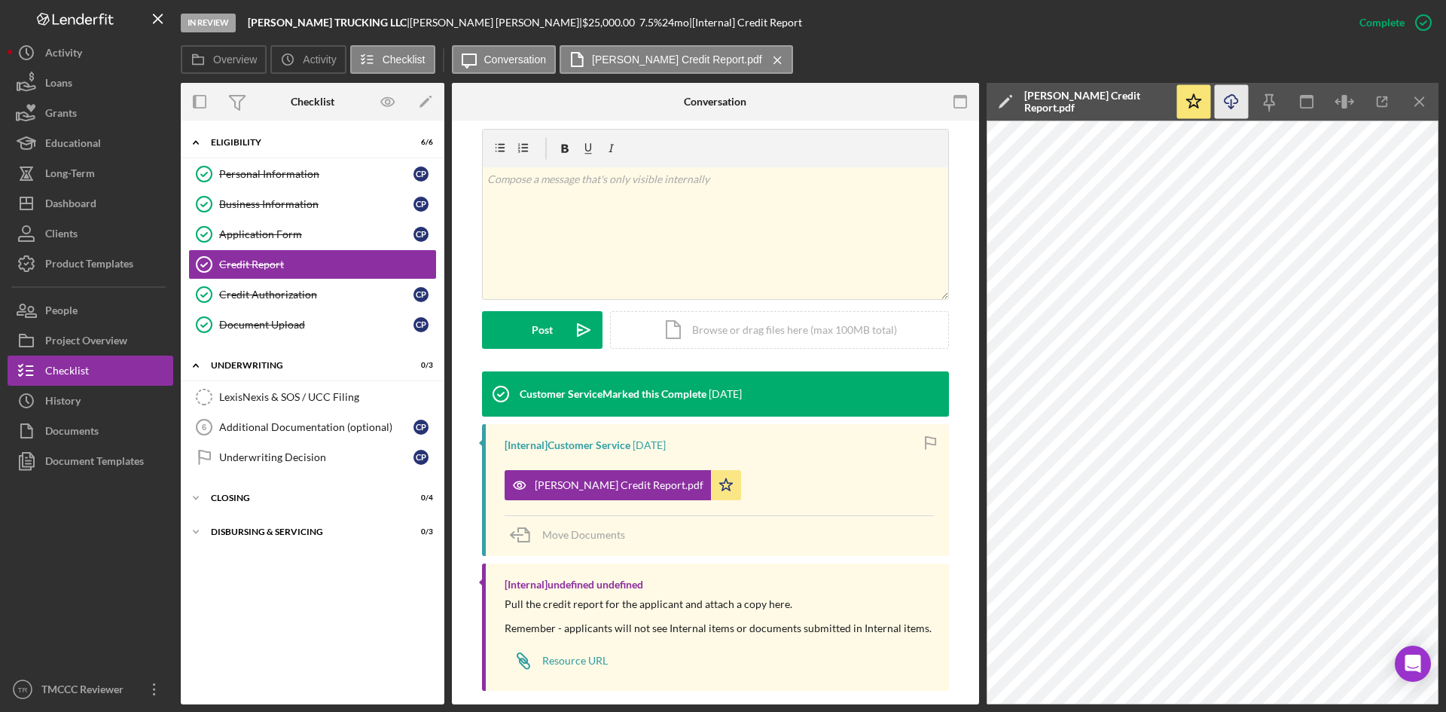
click at [1228, 106] on polyline "button" at bounding box center [1230, 107] width 5 height 2
click at [263, 234] on div "Application Form" at bounding box center [316, 234] width 194 height 12
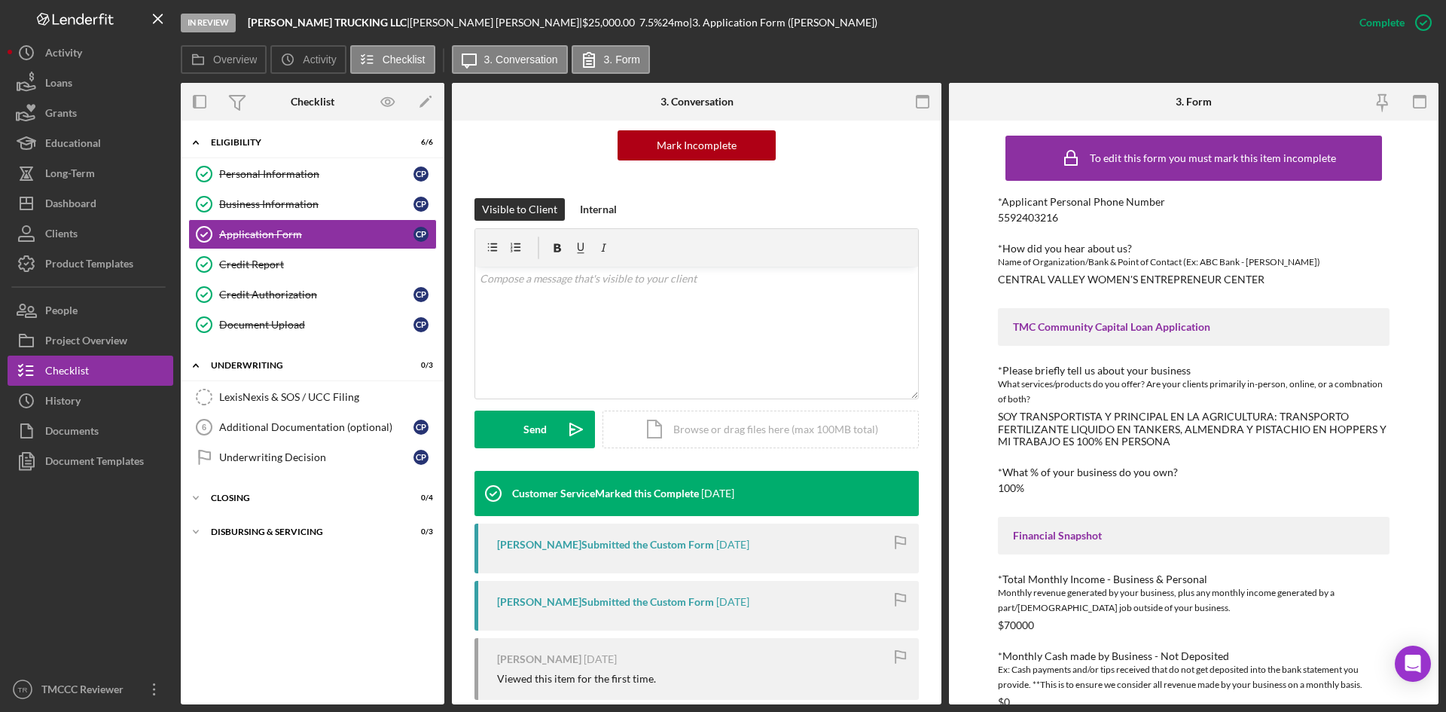
scroll to position [251, 0]
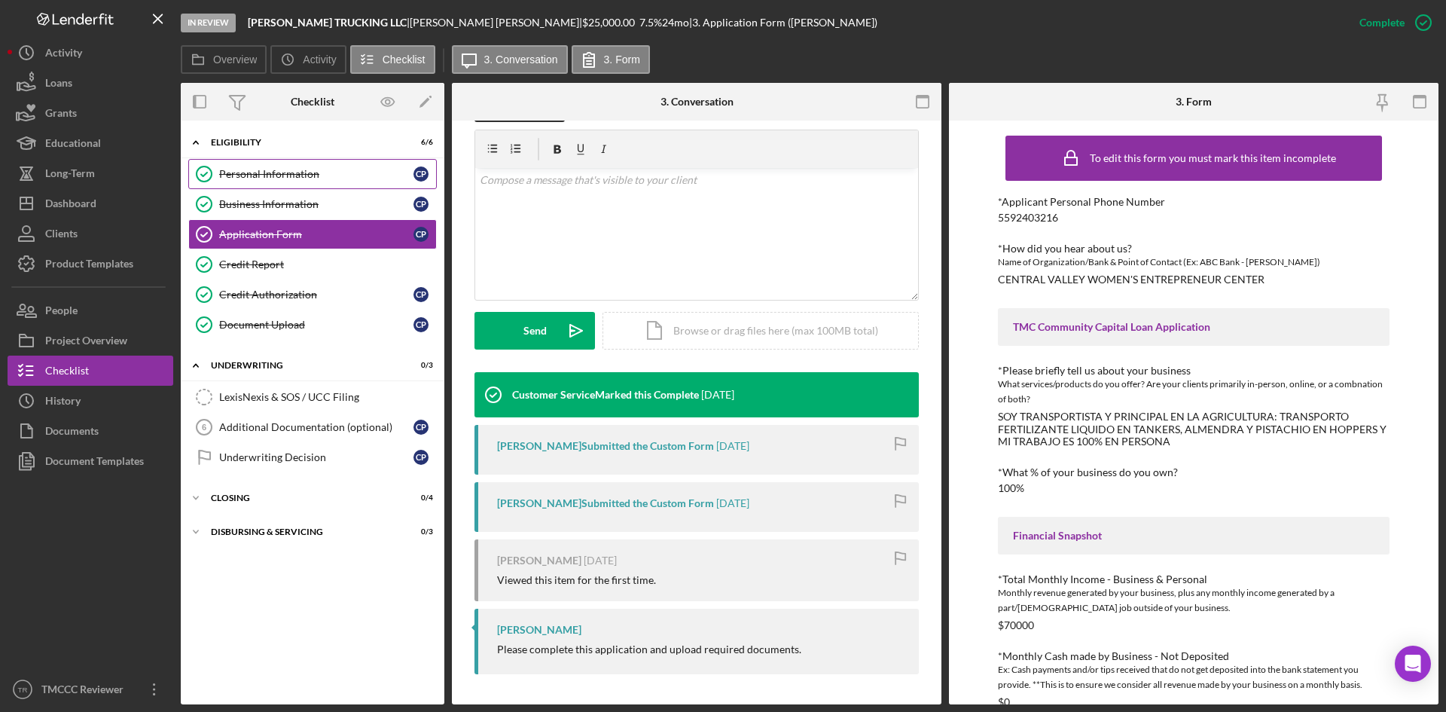
click at [264, 172] on div "Personal Information" at bounding box center [316, 174] width 194 height 12
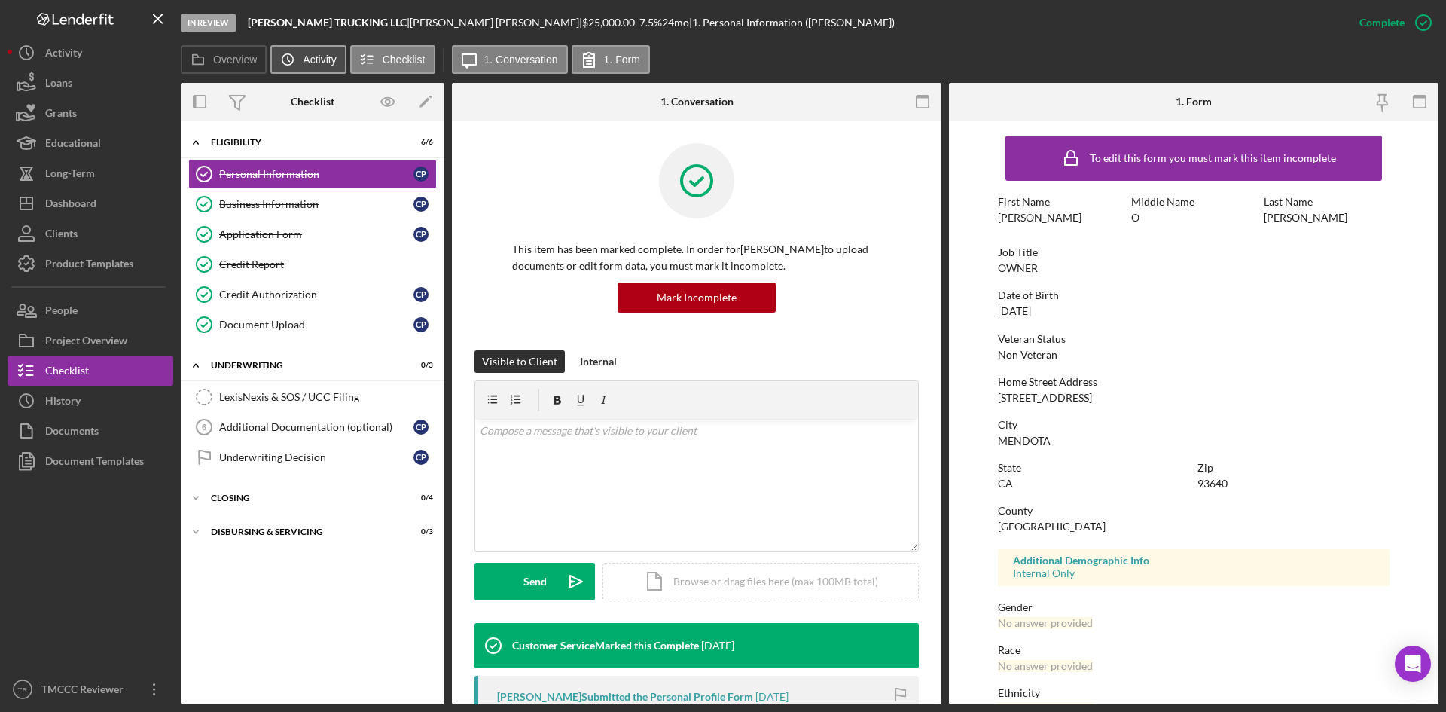
click at [303, 61] on button "Icon/History Activity" at bounding box center [307, 59] width 75 height 29
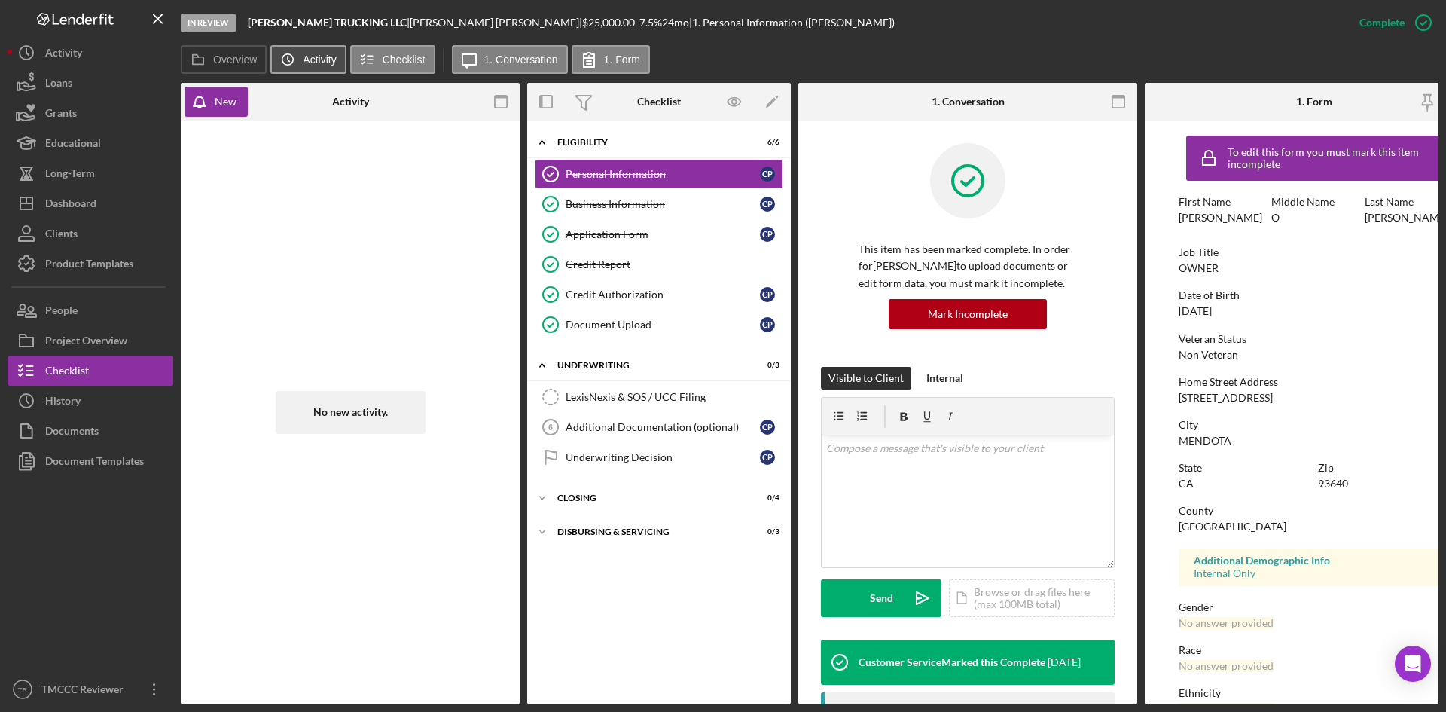
click at [303, 57] on button "Icon/History Activity" at bounding box center [307, 59] width 75 height 29
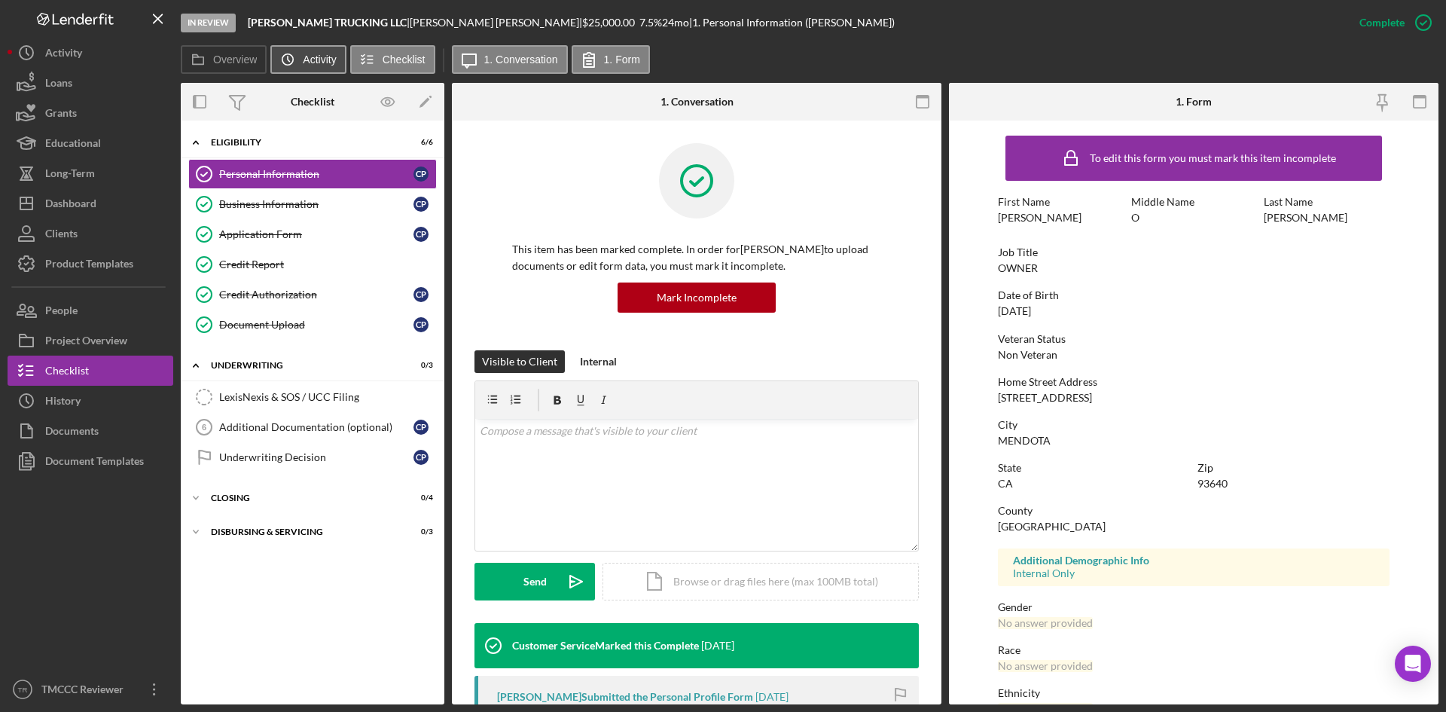
click at [303, 57] on button "Icon/History Activity" at bounding box center [307, 59] width 75 height 29
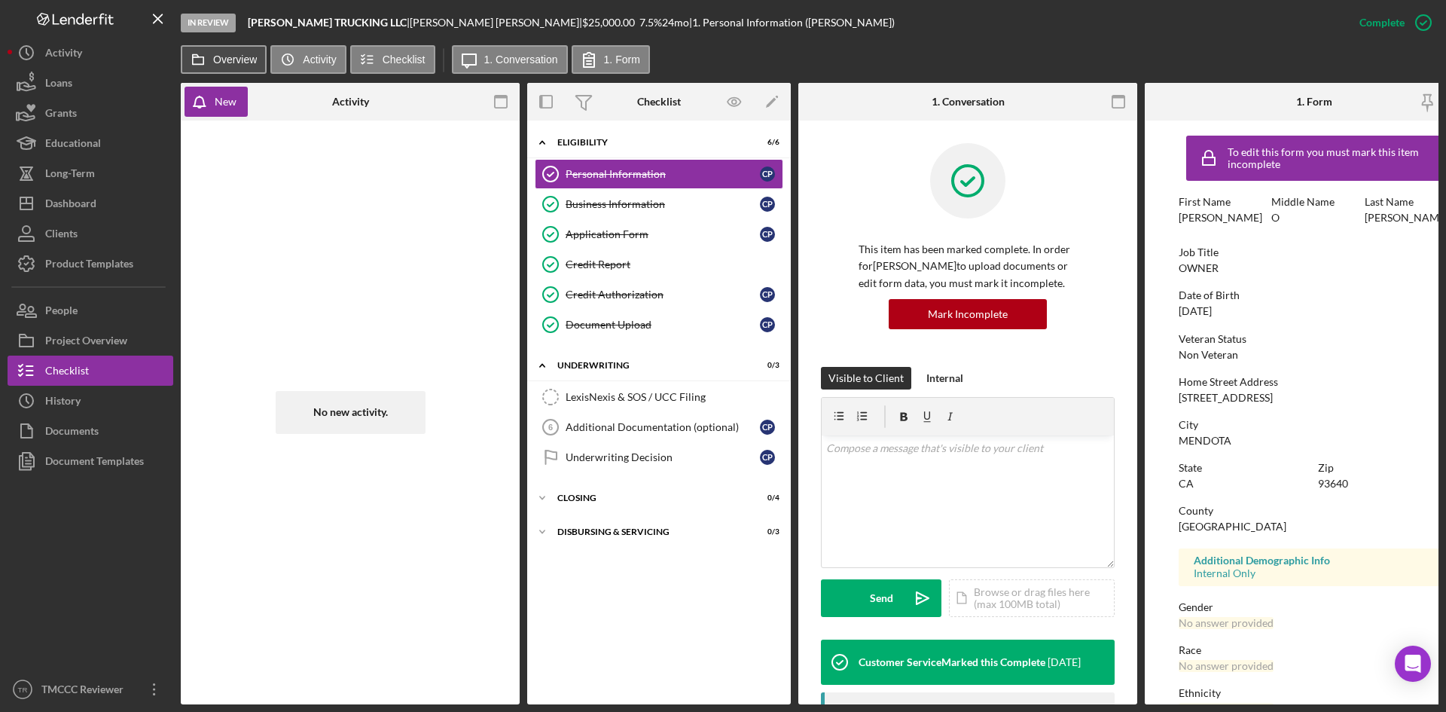
click at [221, 63] on label "Overview" at bounding box center [235, 59] width 44 height 12
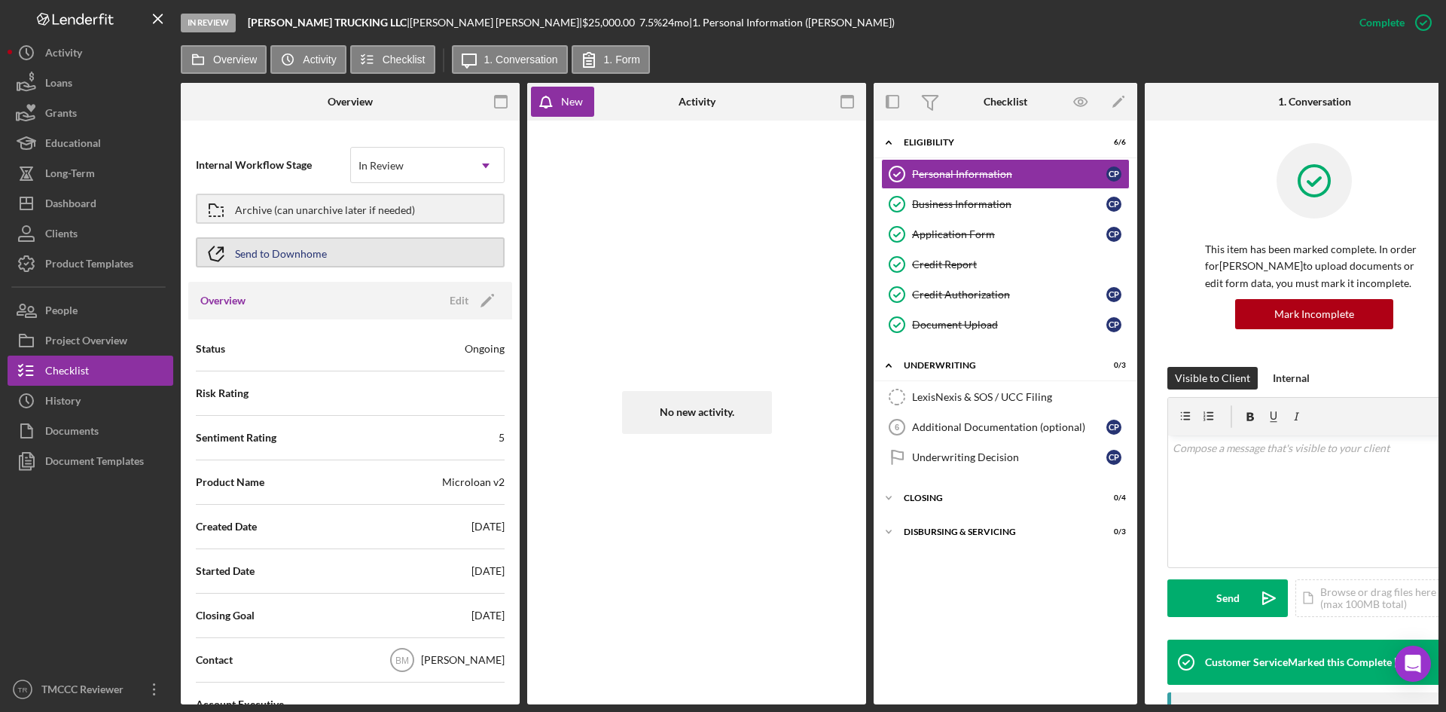
click at [279, 255] on div "Send to Downhome" at bounding box center [281, 252] width 92 height 27
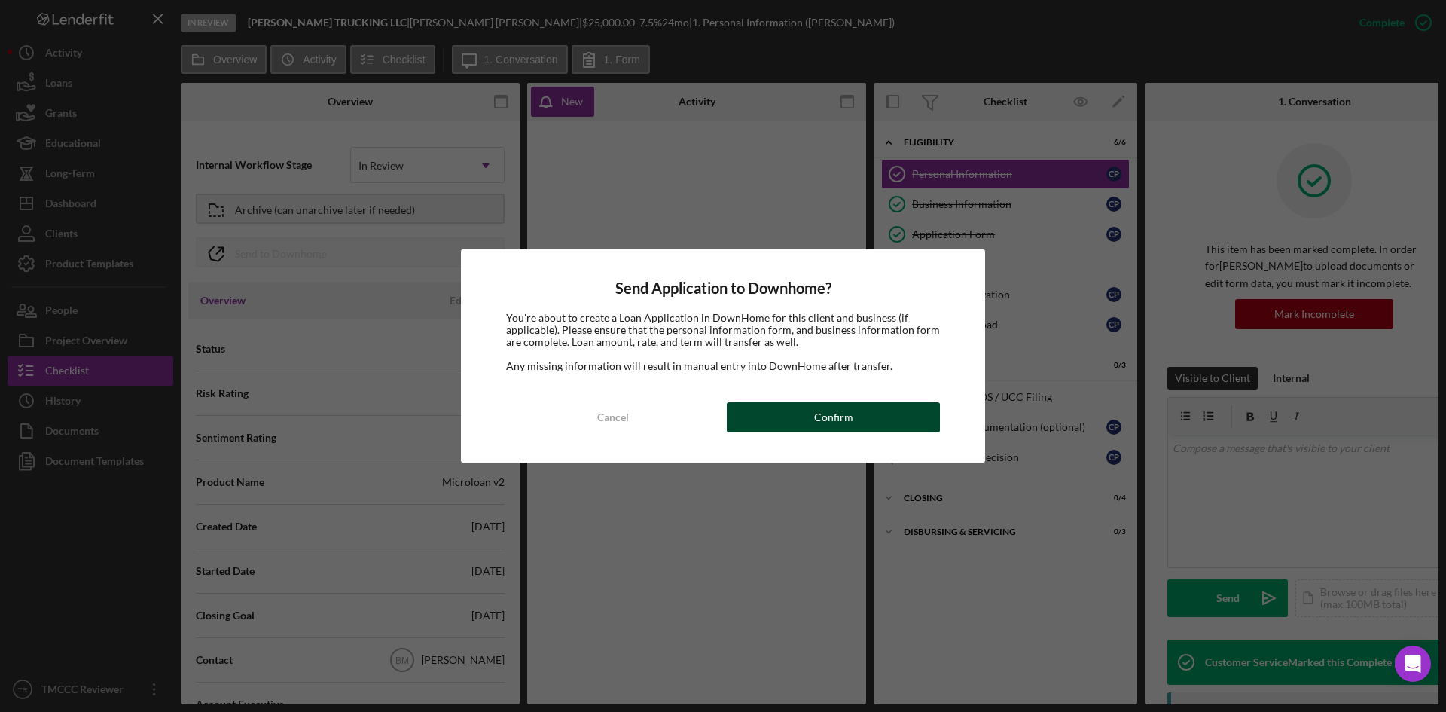
click at [848, 415] on div "Confirm" at bounding box center [833, 417] width 39 height 30
